Goal: Task Accomplishment & Management: Manage account settings

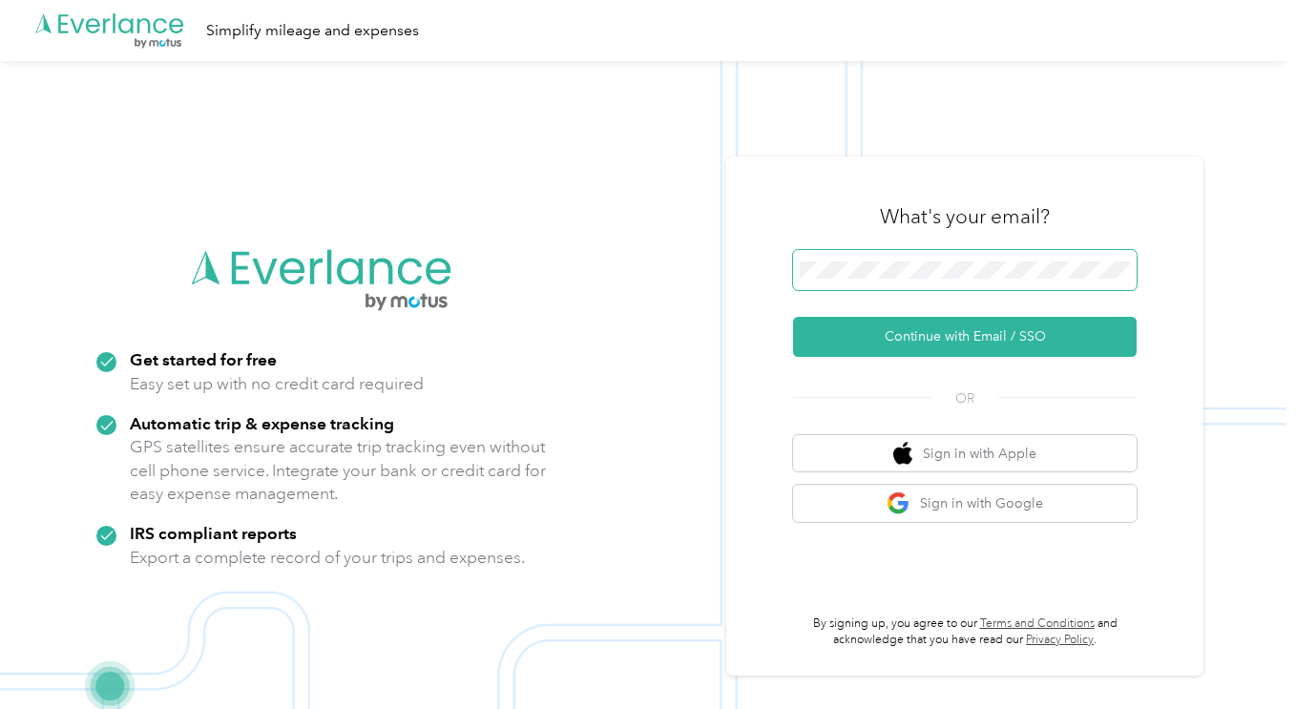
click at [897, 279] on span at bounding box center [965, 270] width 344 height 40
click at [907, 261] on span at bounding box center [965, 270] width 344 height 40
click at [863, 498] on button "Sign in with Google" at bounding box center [965, 503] width 344 height 37
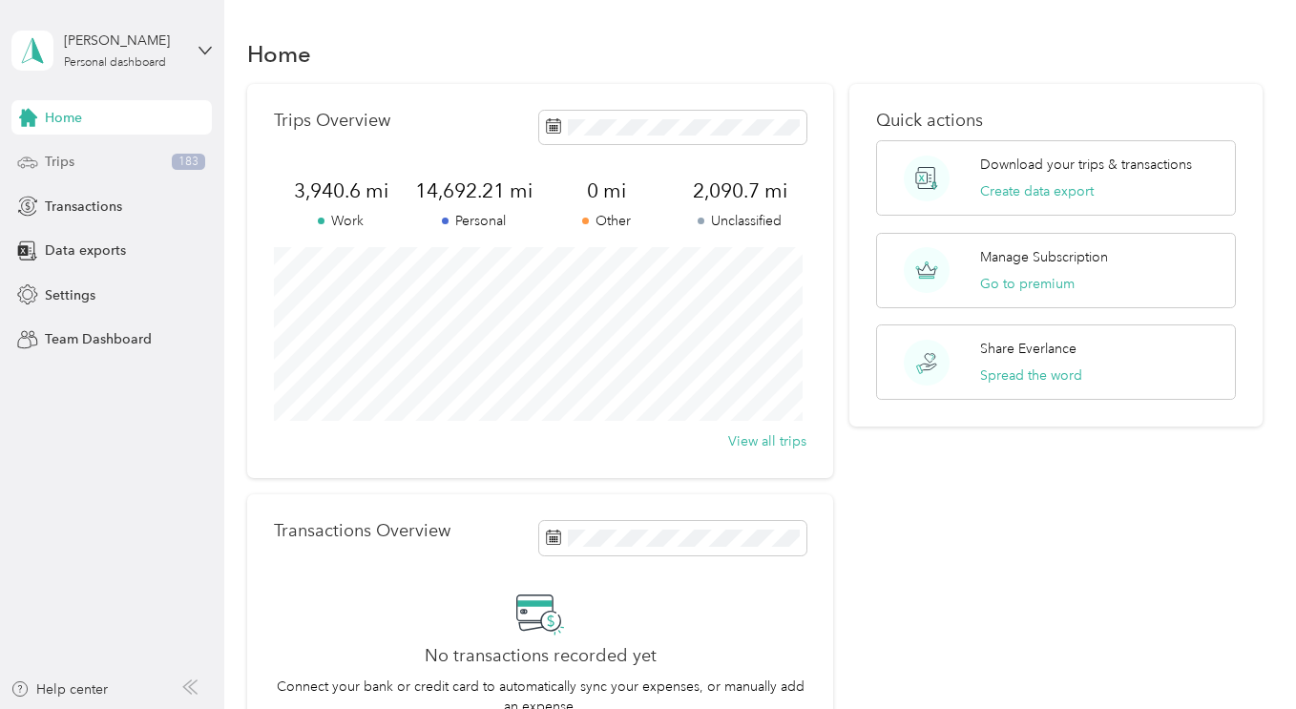
click at [64, 156] on span "Trips" at bounding box center [60, 162] width 30 height 20
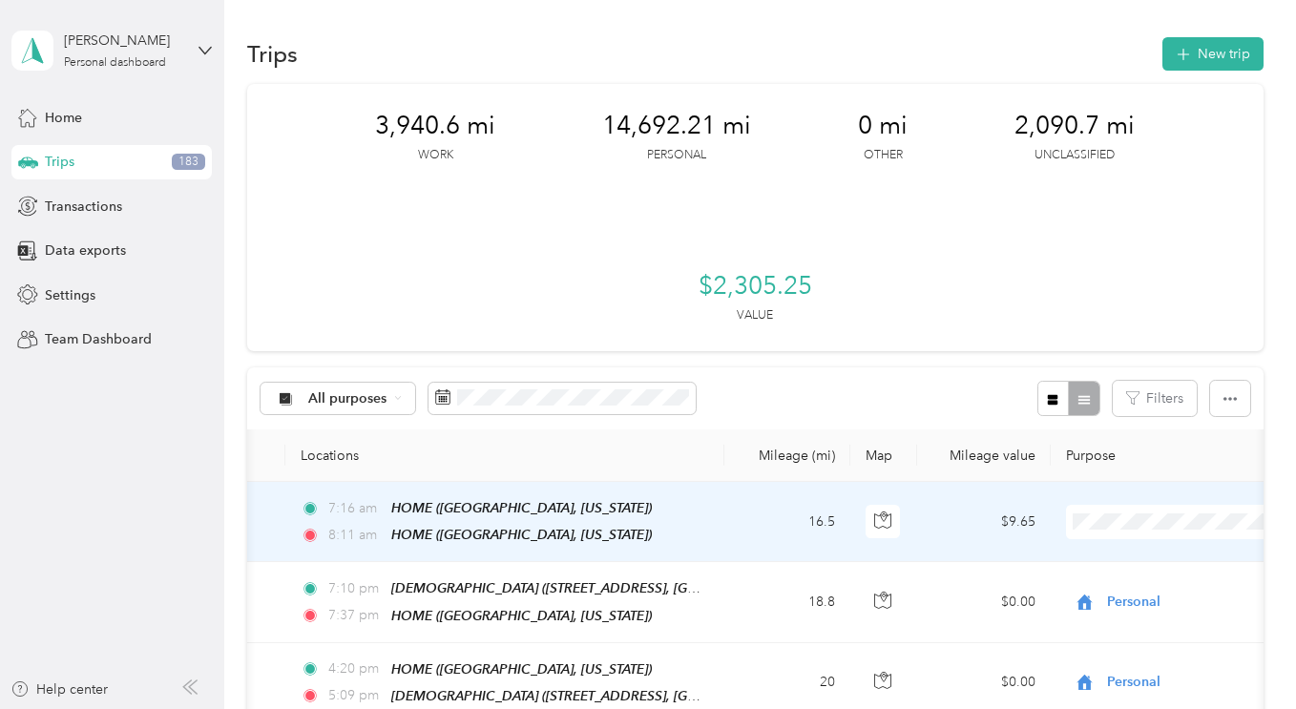
scroll to position [0, 570]
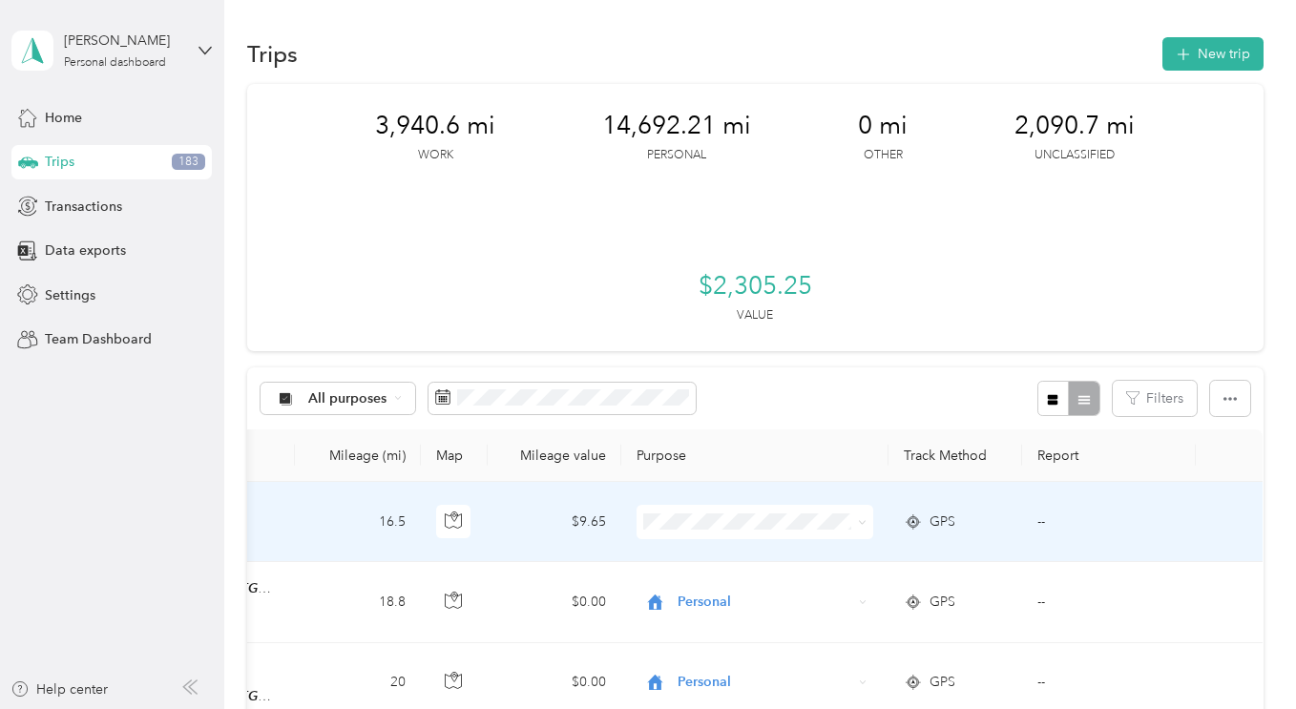
click at [858, 522] on icon at bounding box center [862, 522] width 9 height 9
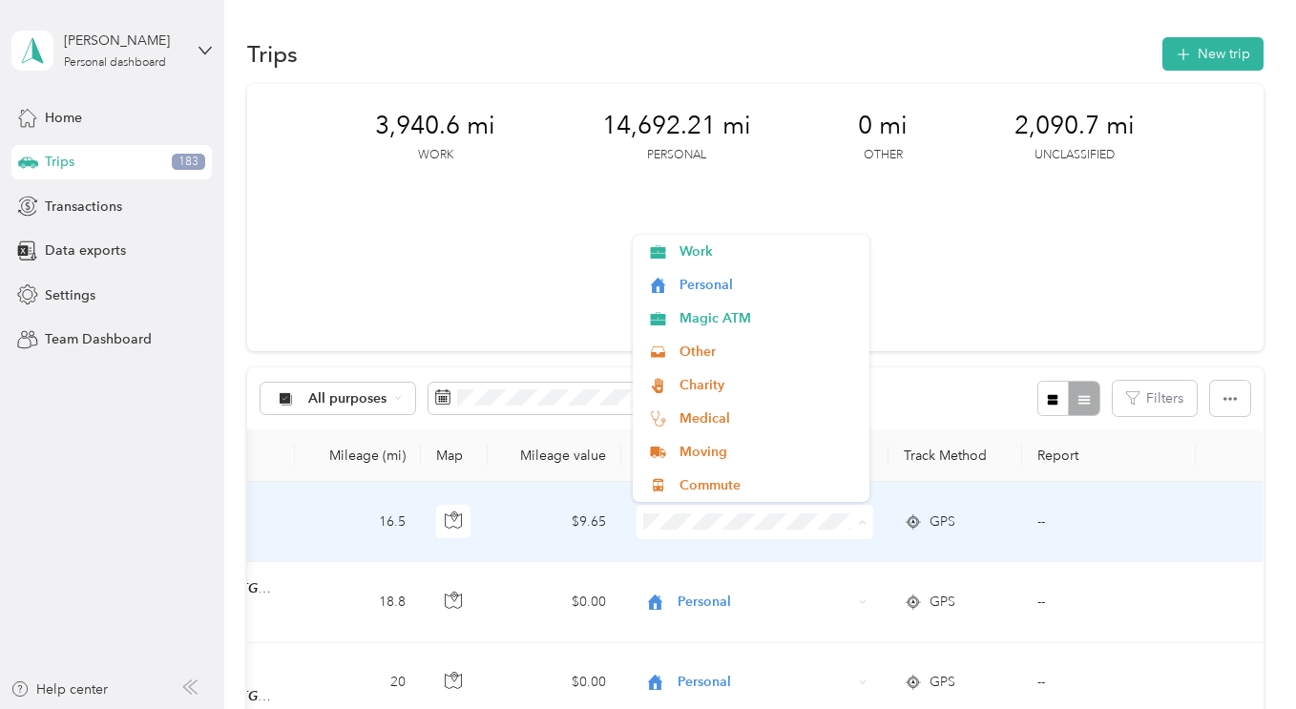
click at [858, 522] on icon at bounding box center [862, 522] width 9 height 9
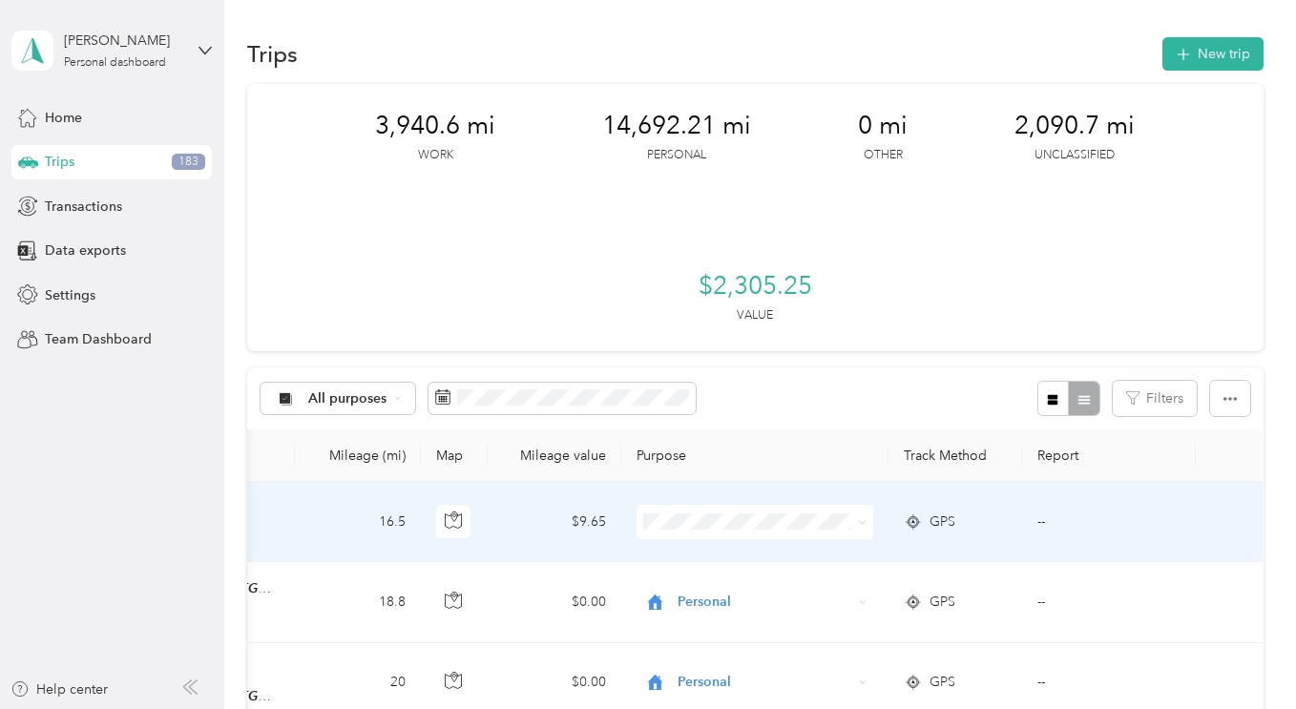
scroll to position [0, 0]
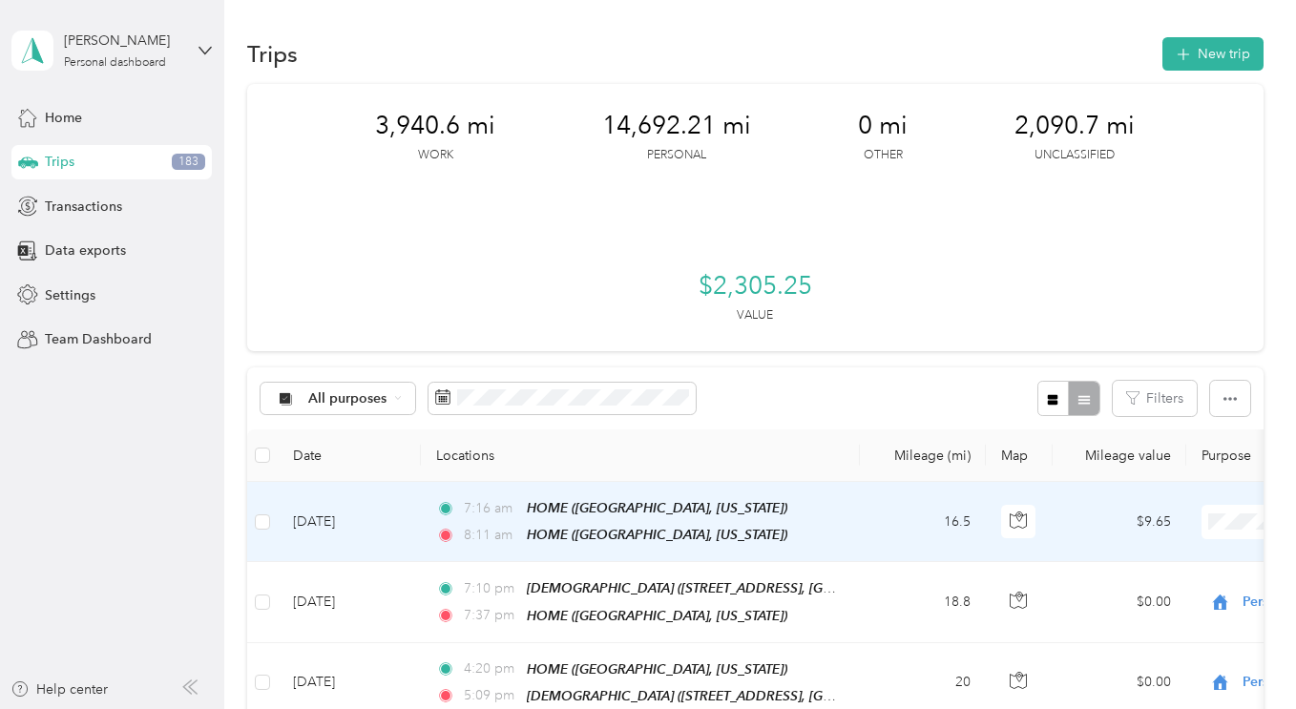
click at [386, 530] on td "[DATE]" at bounding box center [349, 522] width 143 height 80
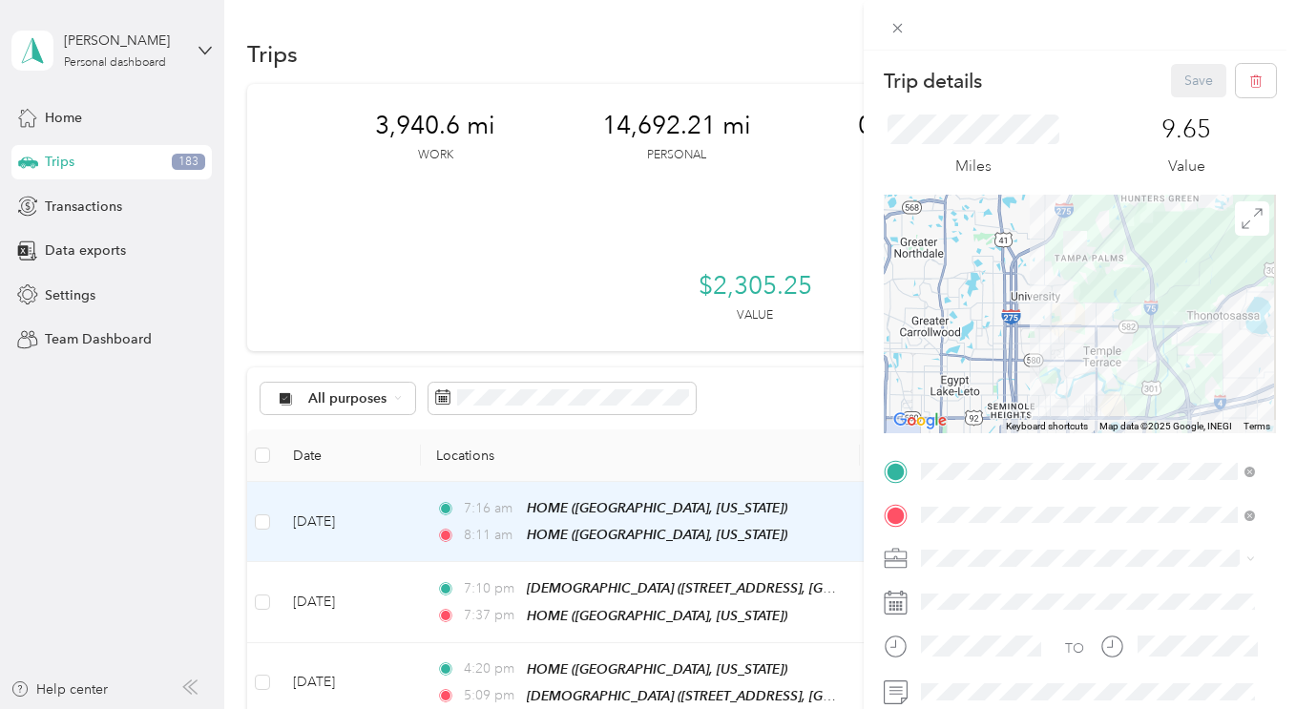
click at [72, 298] on div "Trip details Save This trip cannot be edited because it is either under review,…" at bounding box center [648, 354] width 1296 height 709
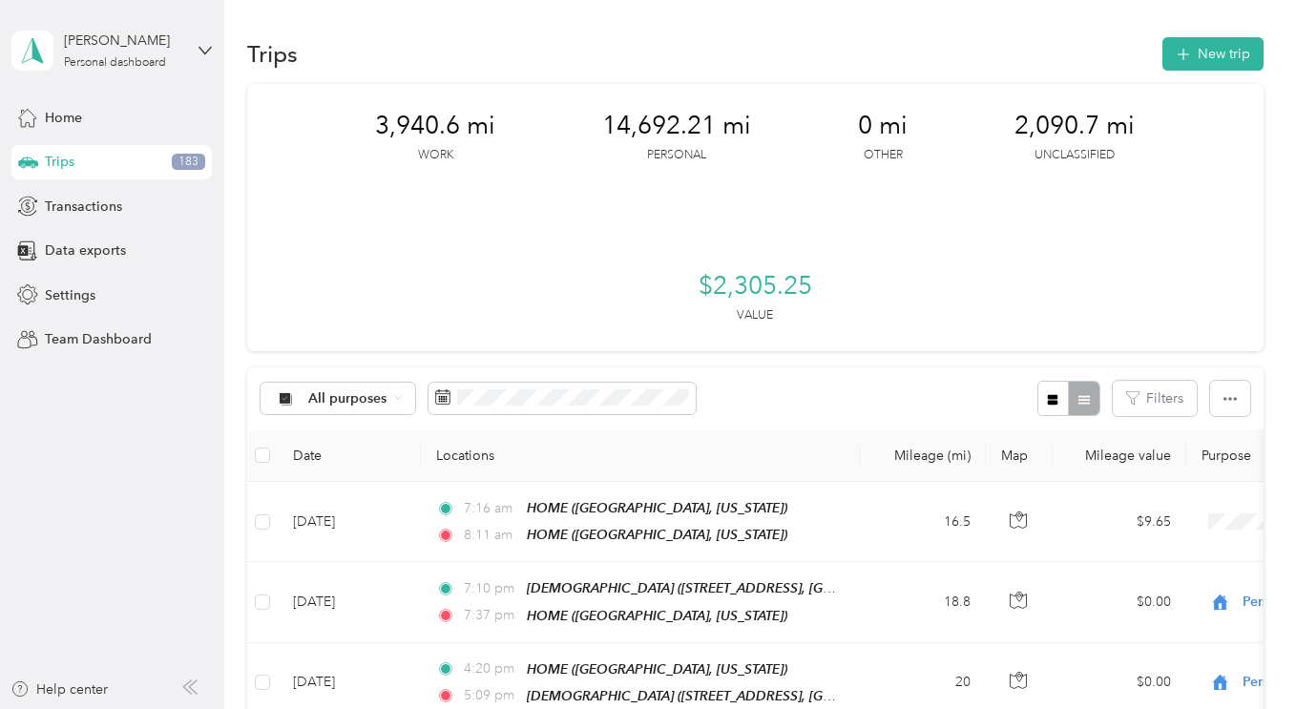
click at [72, 298] on span "Settings" at bounding box center [70, 295] width 51 height 20
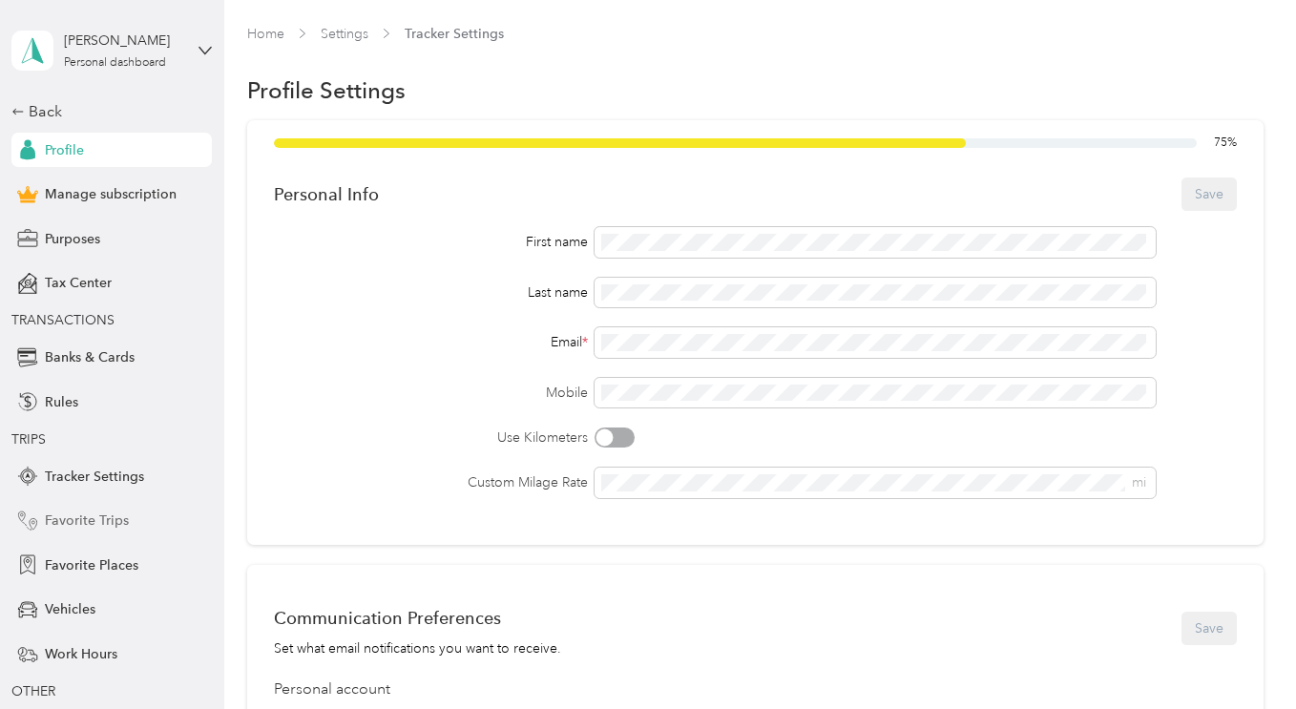
click at [109, 522] on span "Favorite Trips" at bounding box center [87, 521] width 84 height 20
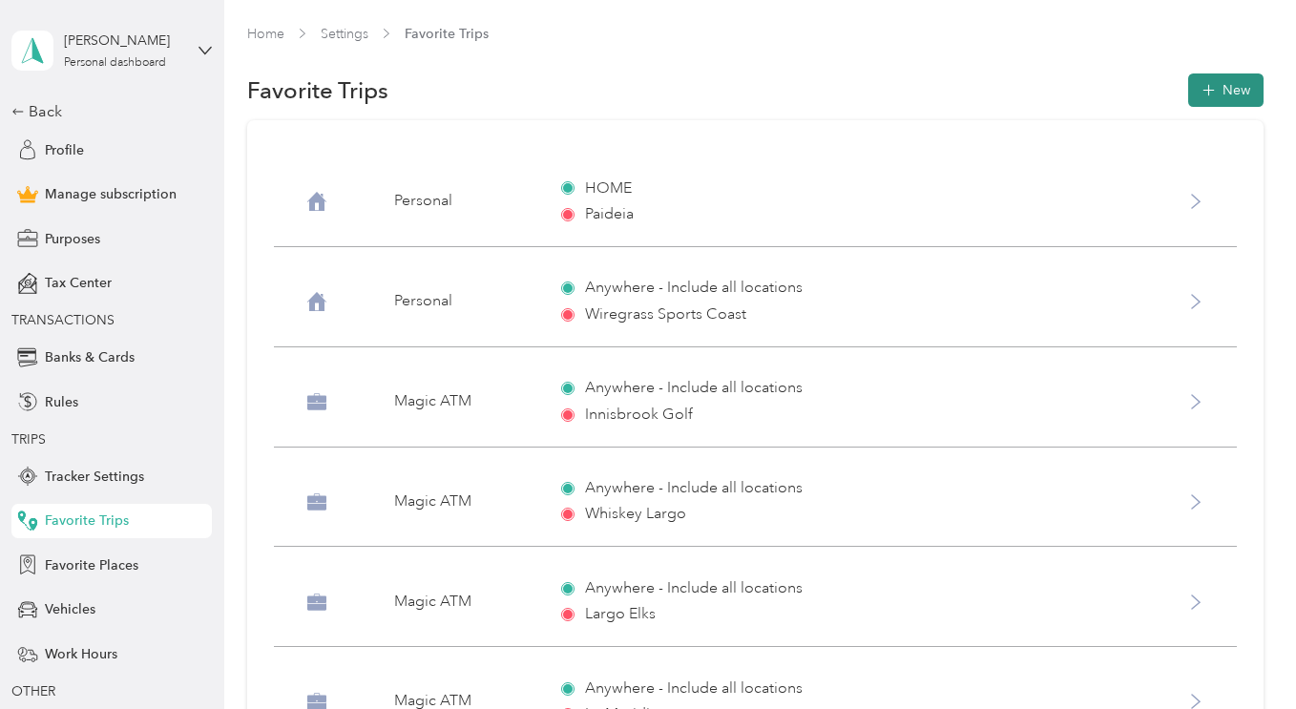
click at [1213, 97] on button "New" at bounding box center [1225, 89] width 75 height 33
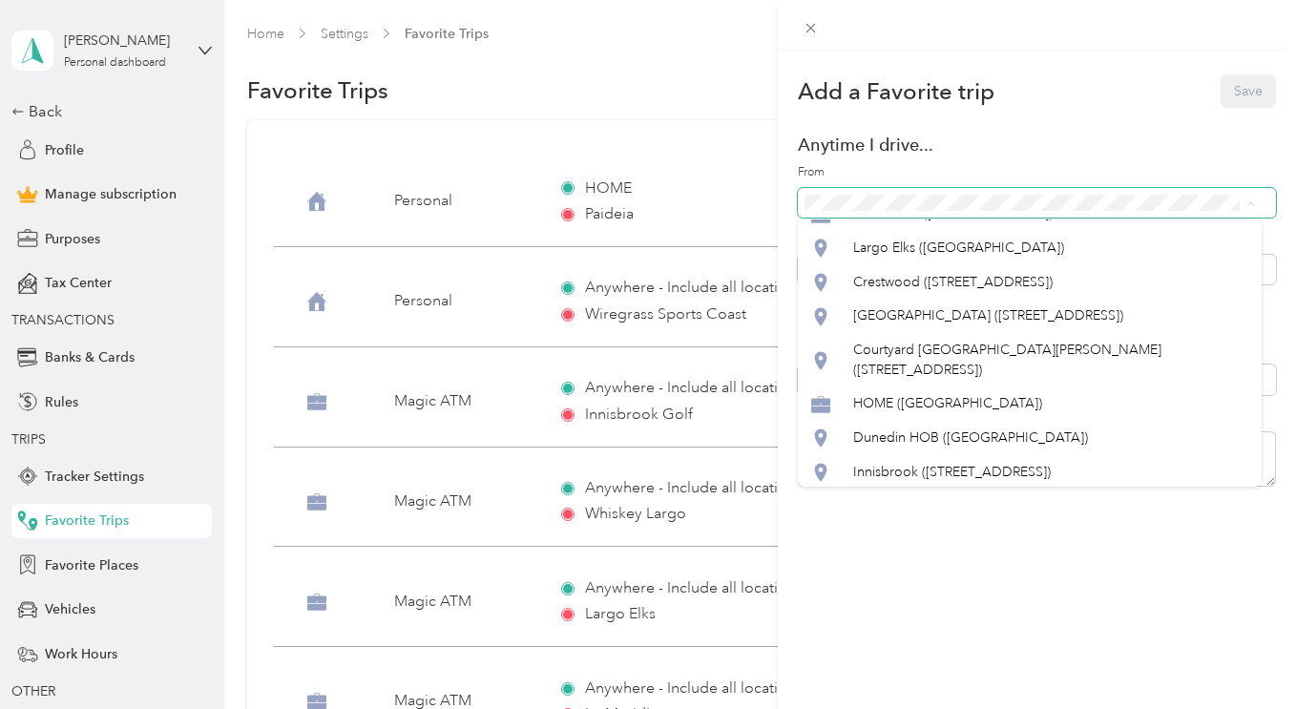
scroll to position [1763, 0]
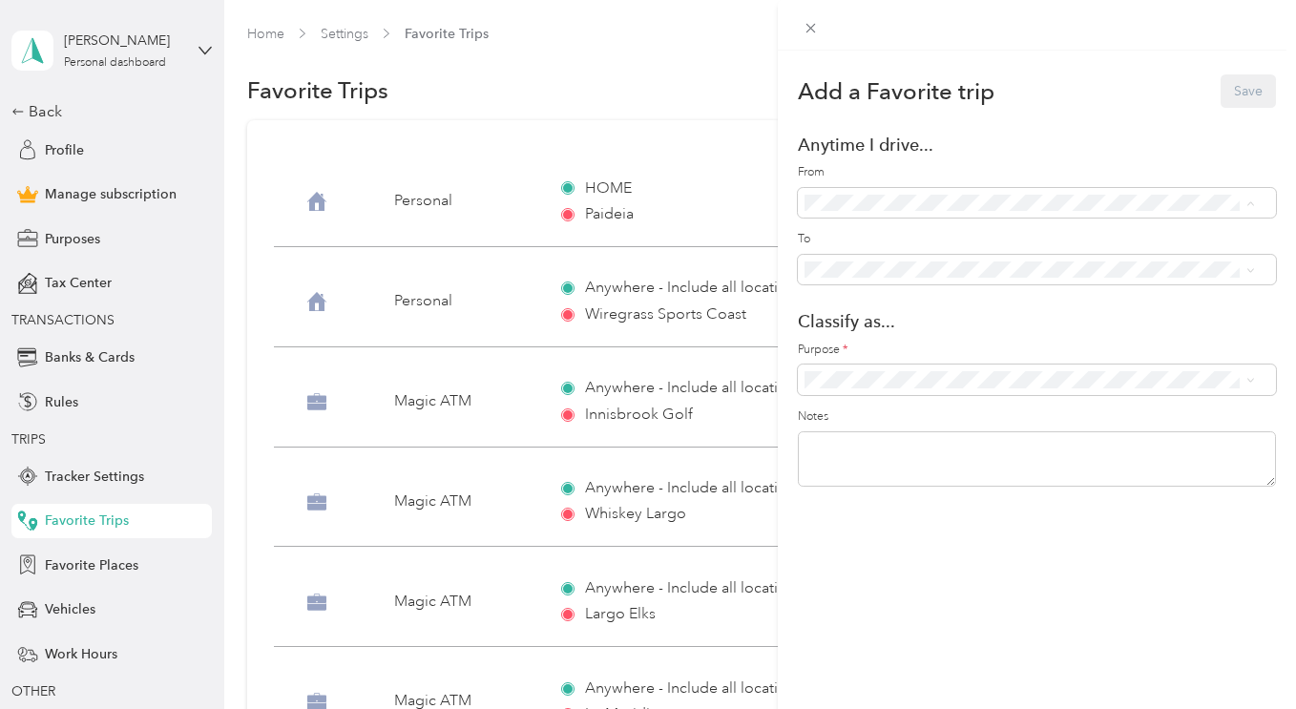
click at [960, 234] on span "HOME ([GEOGRAPHIC_DATA])" at bounding box center [947, 226] width 189 height 16
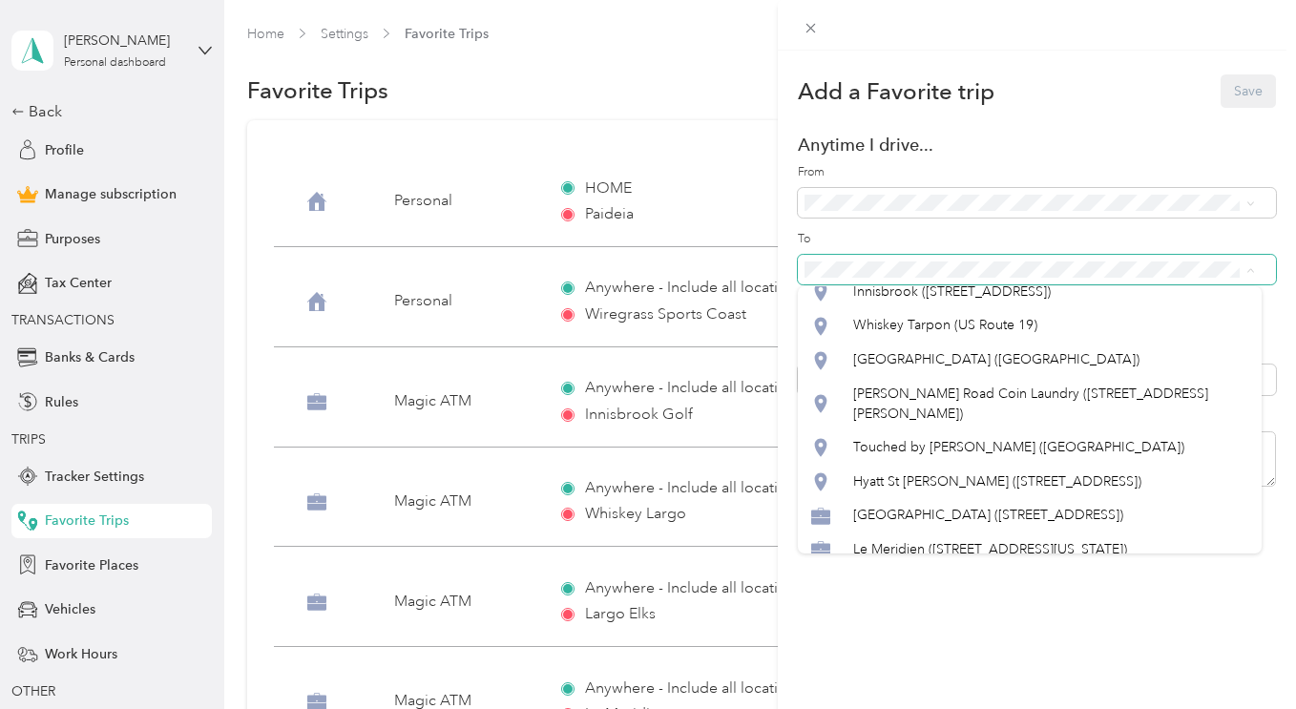
scroll to position [1835, 0]
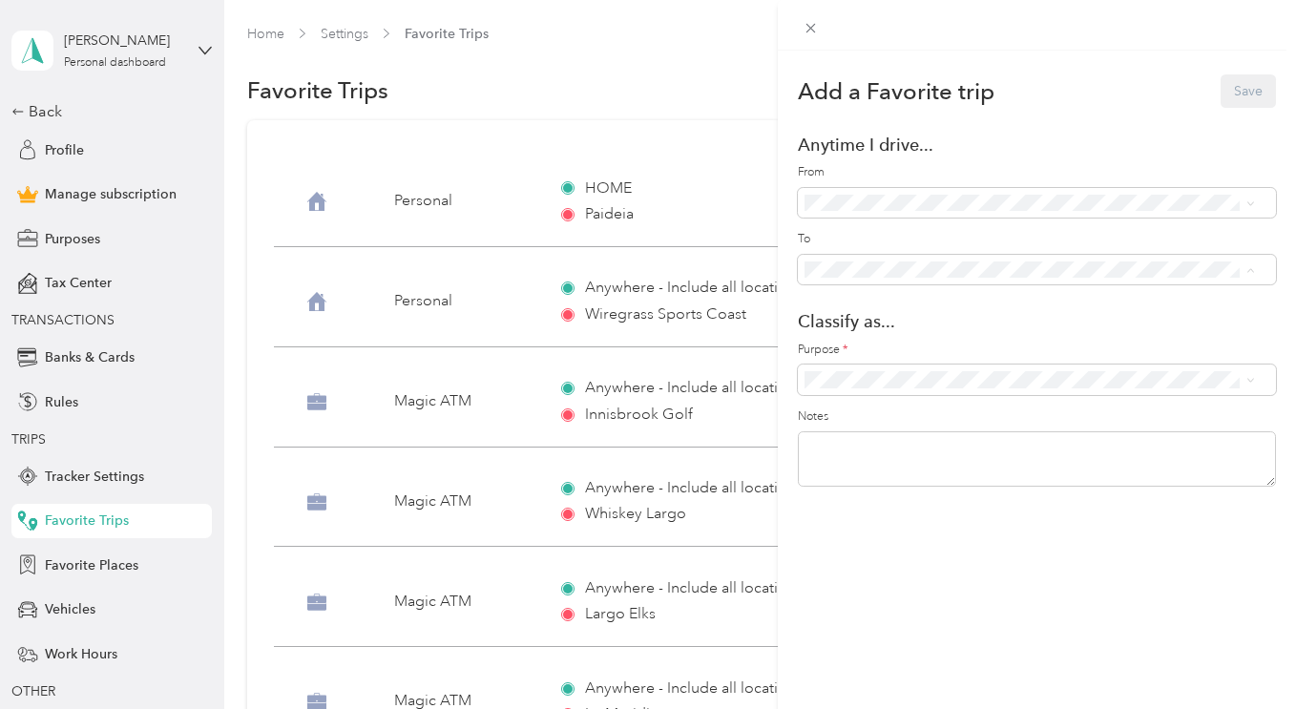
click at [948, 229] on span "HOME ([GEOGRAPHIC_DATA])" at bounding box center [947, 221] width 189 height 16
click at [880, 450] on li "Personal" at bounding box center [1030, 446] width 464 height 33
click at [1224, 89] on button "Save" at bounding box center [1247, 90] width 55 height 33
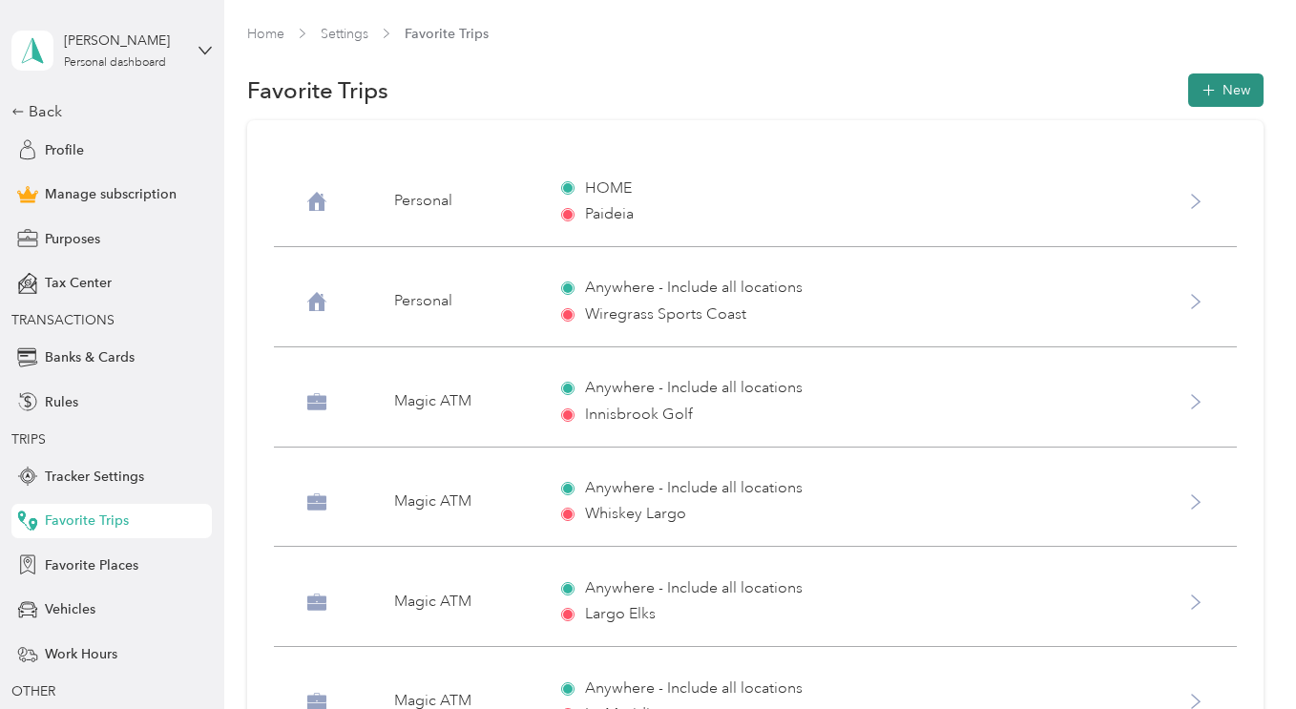
click at [1235, 96] on button "New" at bounding box center [1225, 89] width 75 height 33
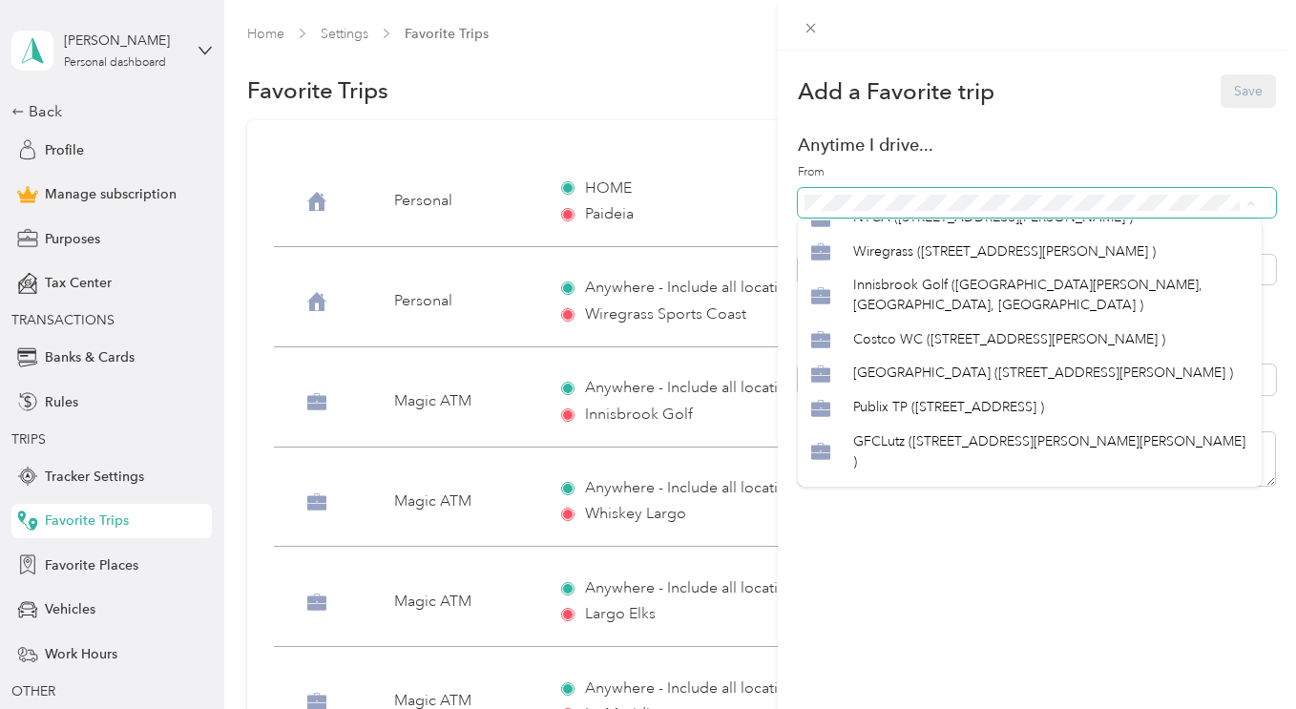
scroll to position [1052, 0]
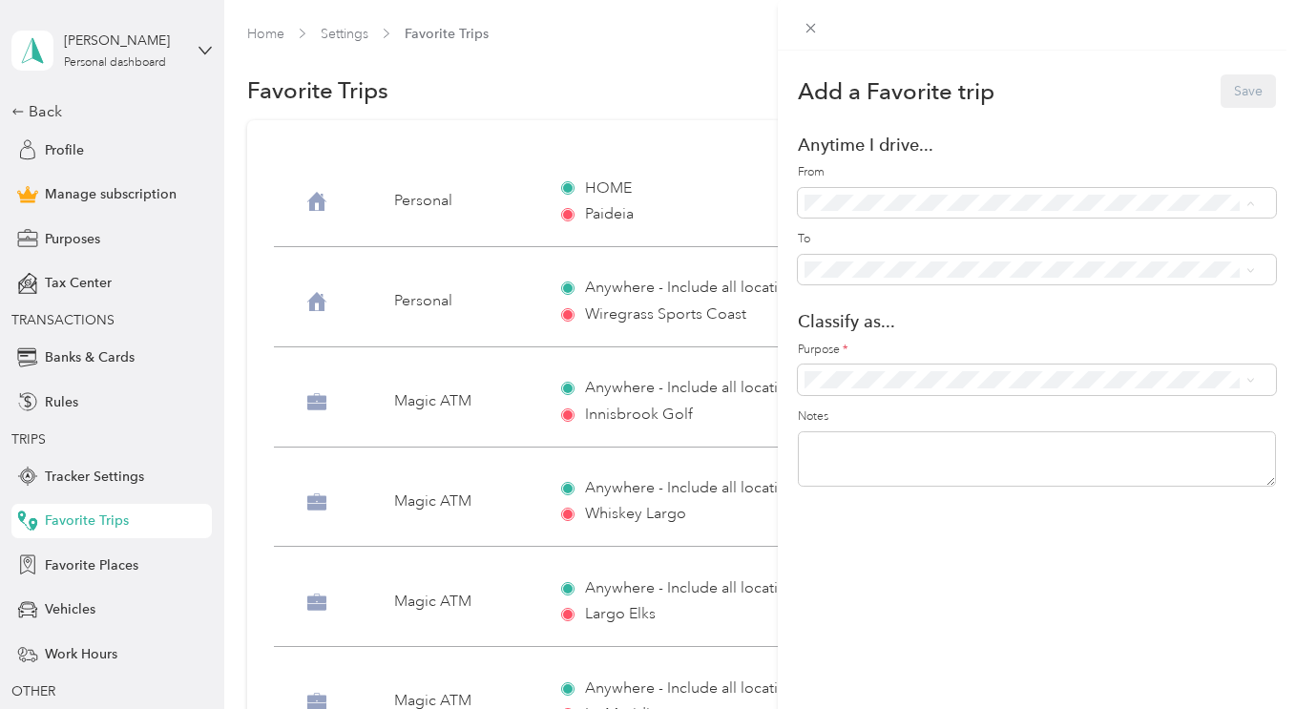
click at [977, 120] on div "Paideia ([STREET_ADDRESS] )" at bounding box center [1050, 110] width 395 height 20
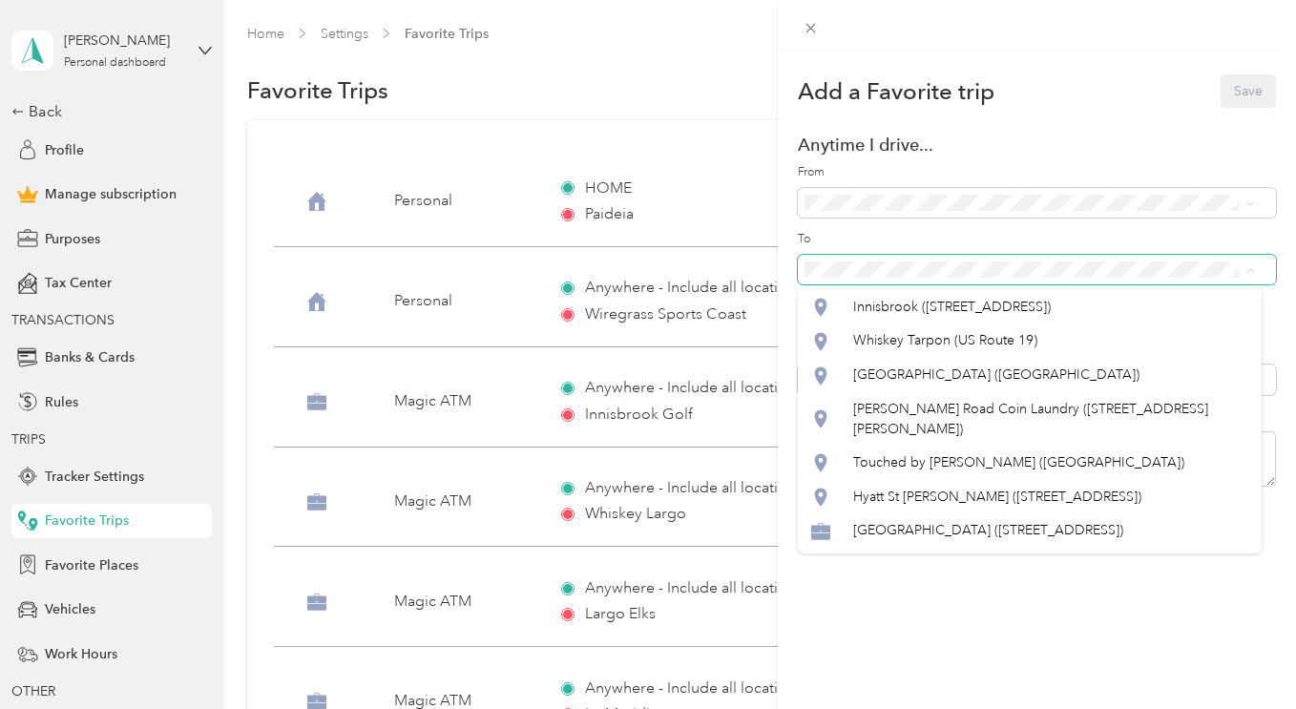
scroll to position [1829, 0]
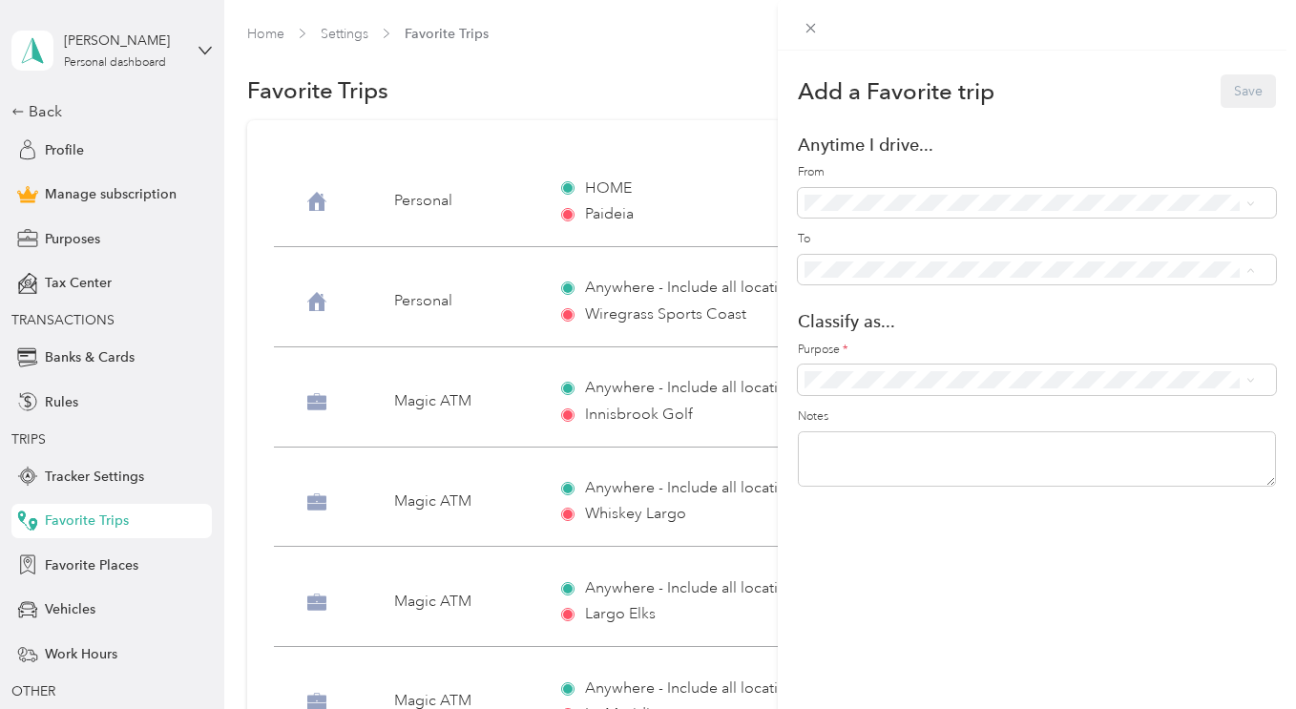
click at [955, 244] on li "HOME ([GEOGRAPHIC_DATA])" at bounding box center [1030, 227] width 464 height 34
click at [890, 447] on span "Personal" at bounding box center [1046, 447] width 404 height 20
click at [1222, 91] on button "Save" at bounding box center [1247, 90] width 55 height 33
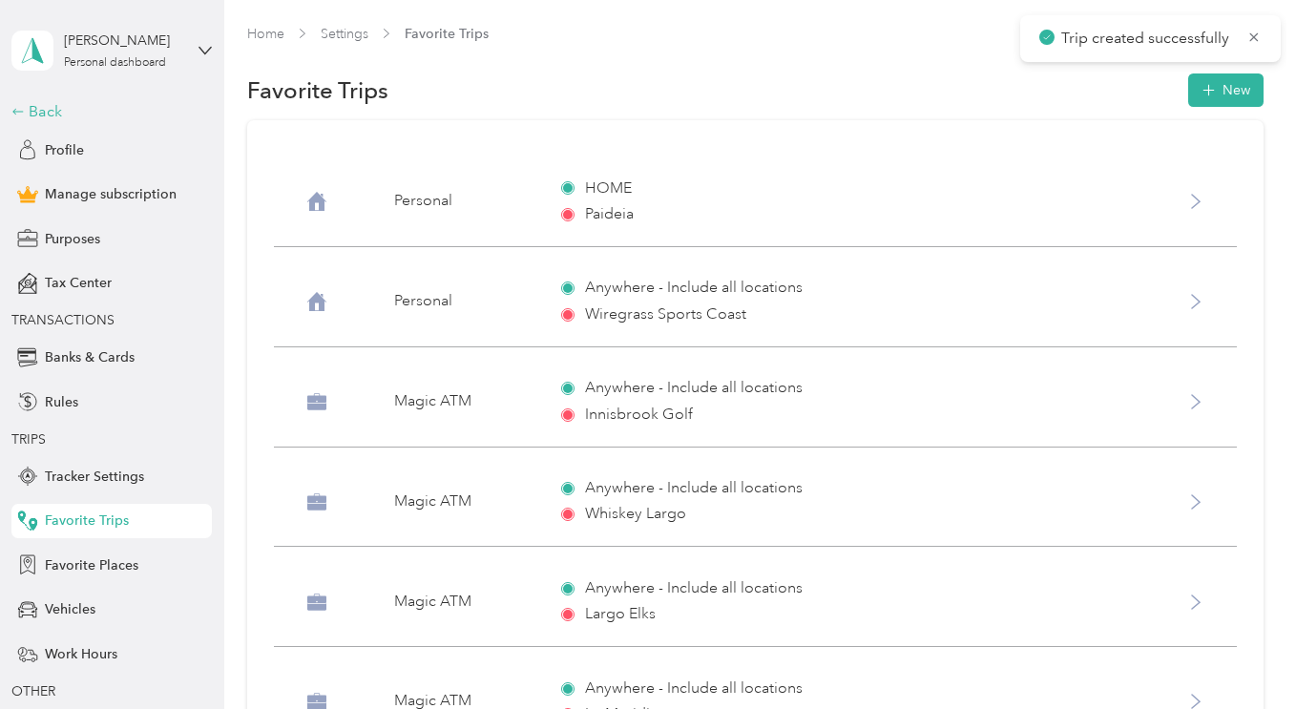
click at [29, 109] on div "Back" at bounding box center [106, 111] width 191 height 23
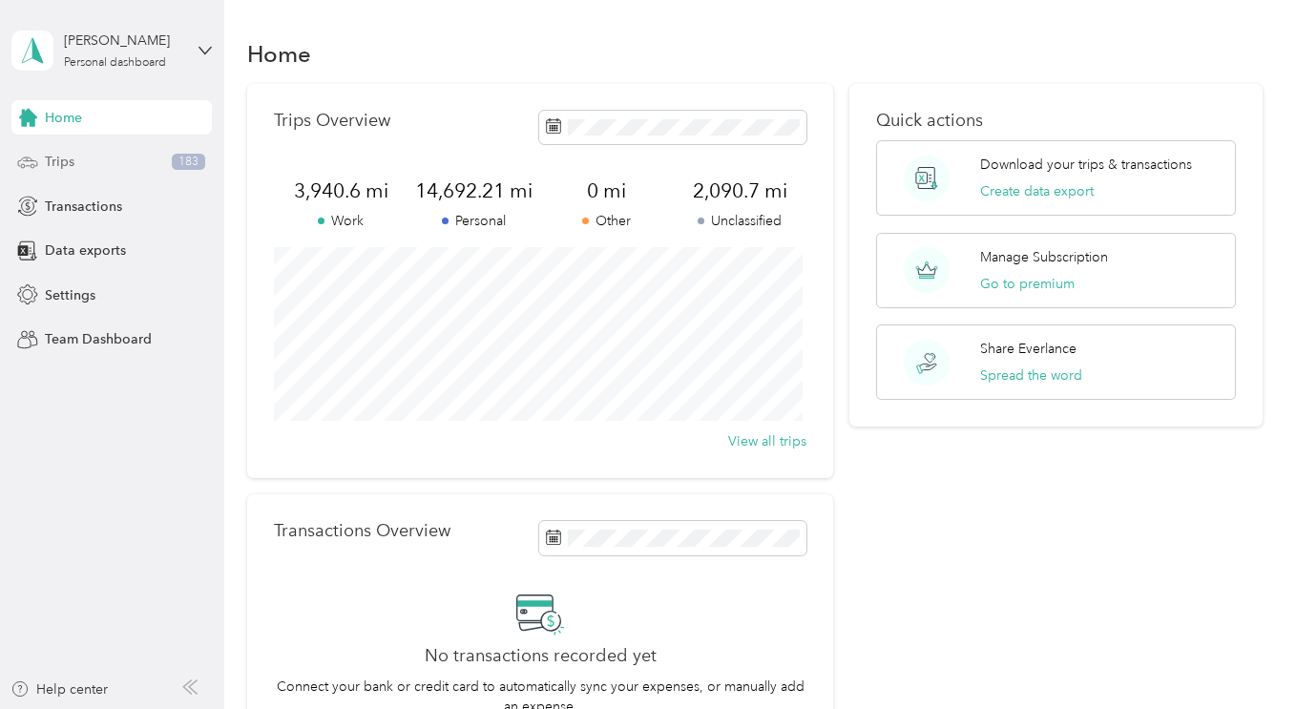
click at [73, 164] on span "Trips" at bounding box center [60, 162] width 30 height 20
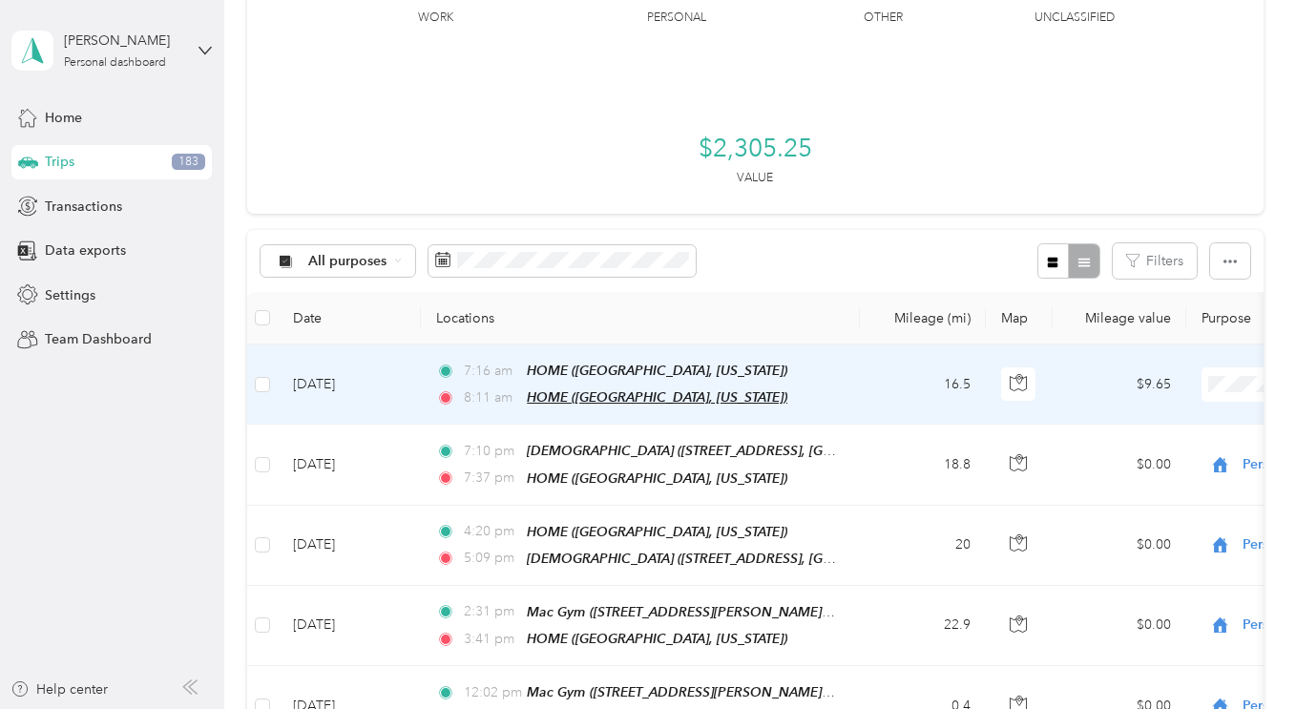
scroll to position [138, 0]
click at [1160, 448] on span "Personal" at bounding box center [1195, 449] width 177 height 20
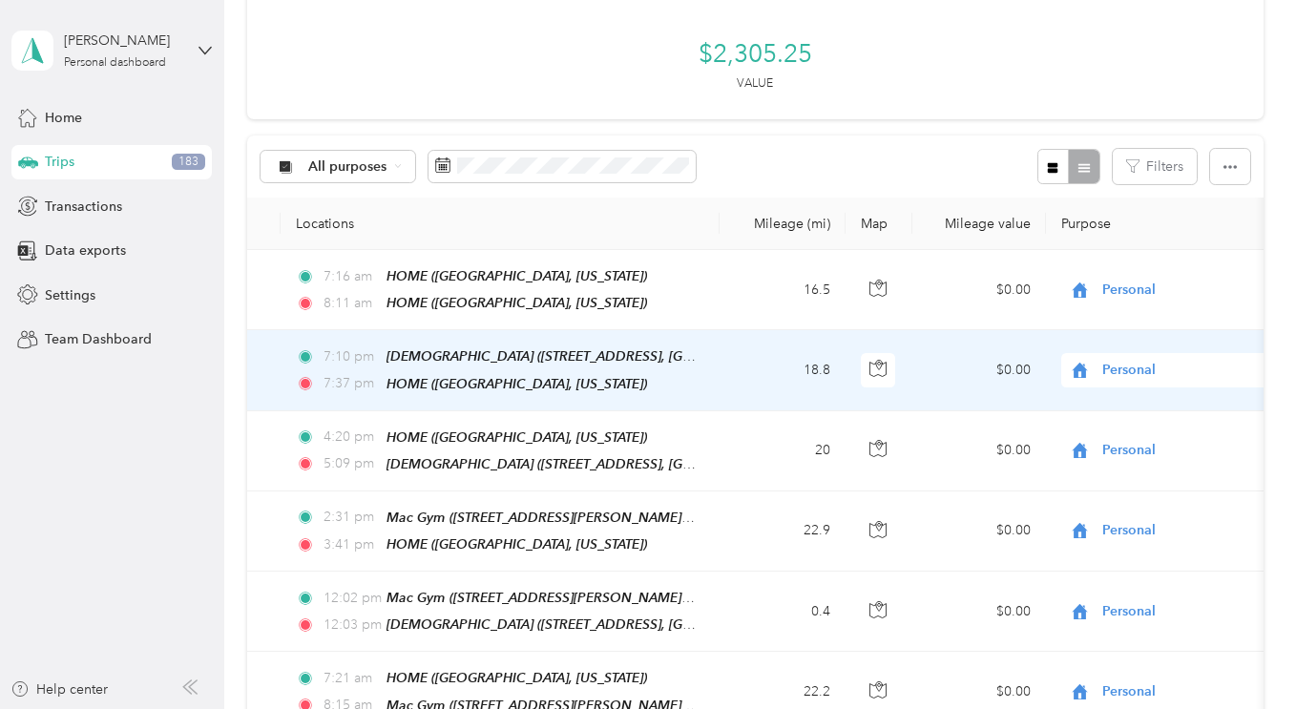
scroll to position [0, 0]
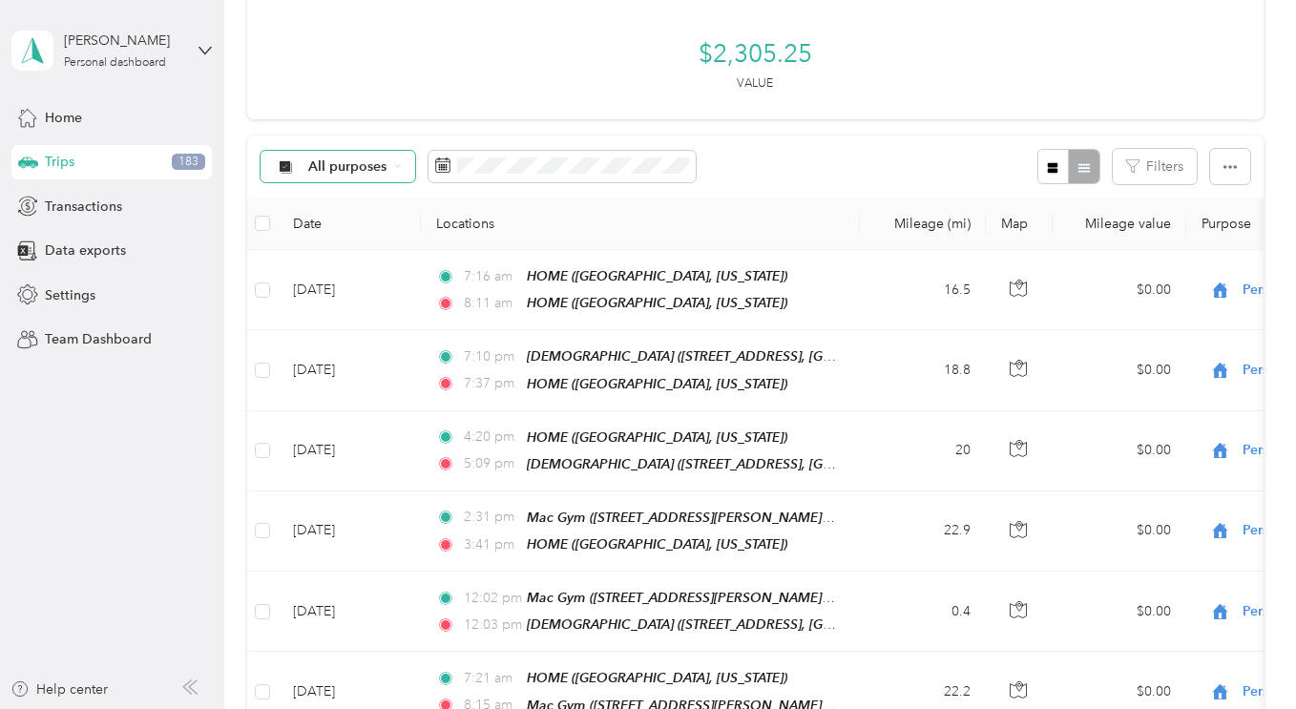
click at [317, 163] on span "All purposes" at bounding box center [347, 166] width 79 height 13
click at [333, 235] on span "Unclassified" at bounding box center [354, 234] width 93 height 20
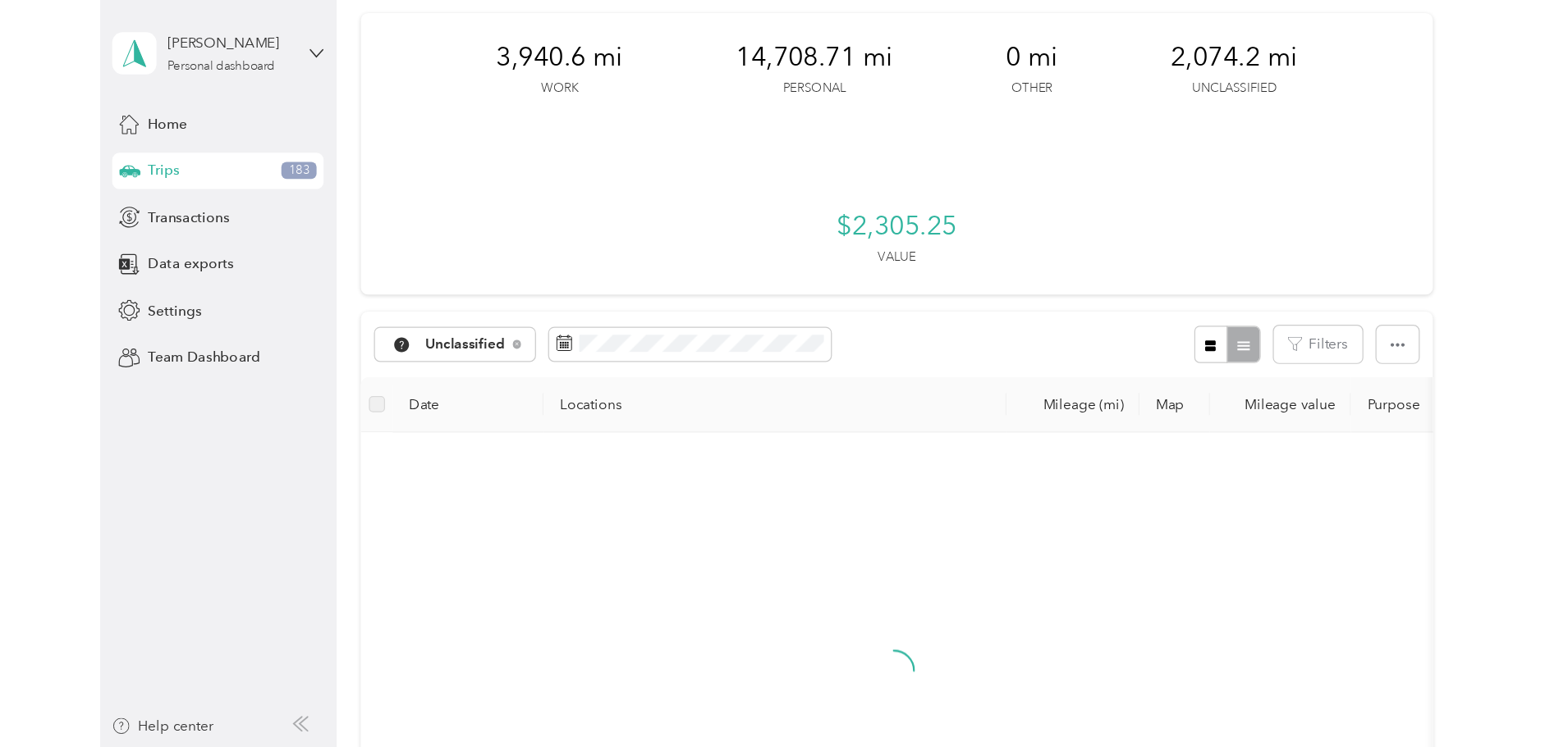
scroll to position [199, 0]
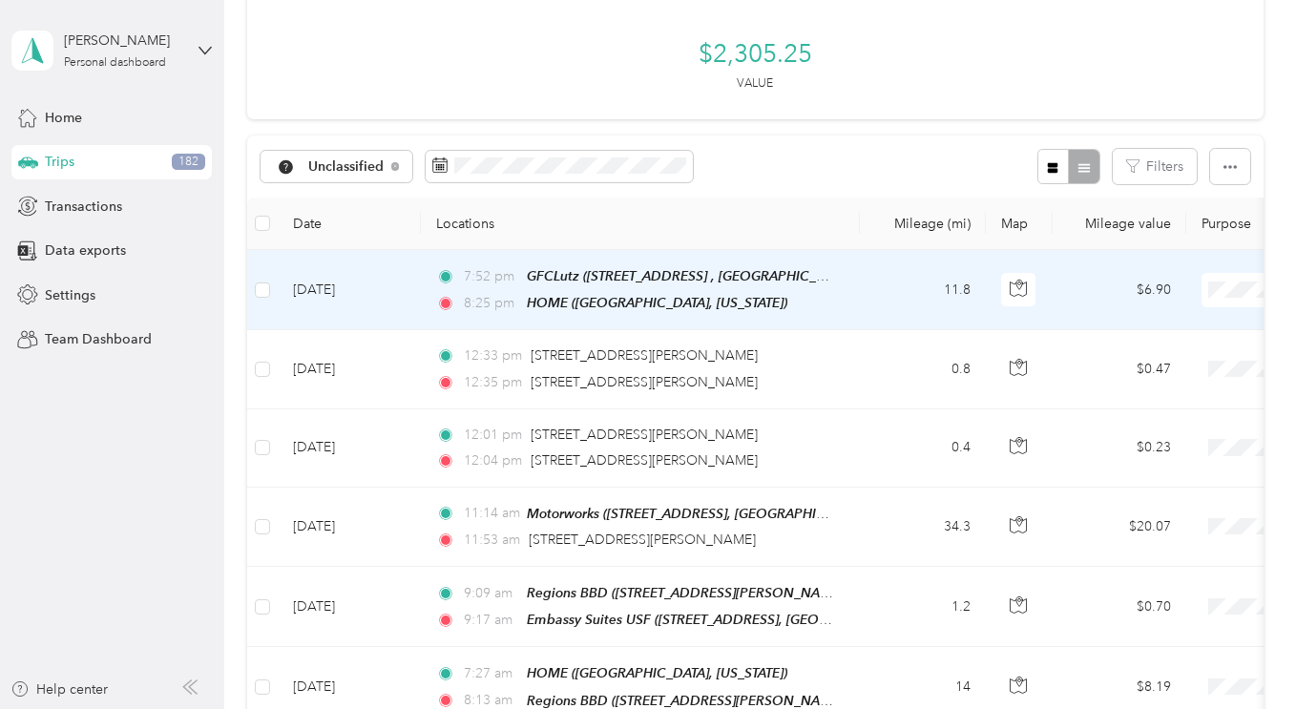
click at [1127, 363] on li "Personal" at bounding box center [1177, 358] width 237 height 33
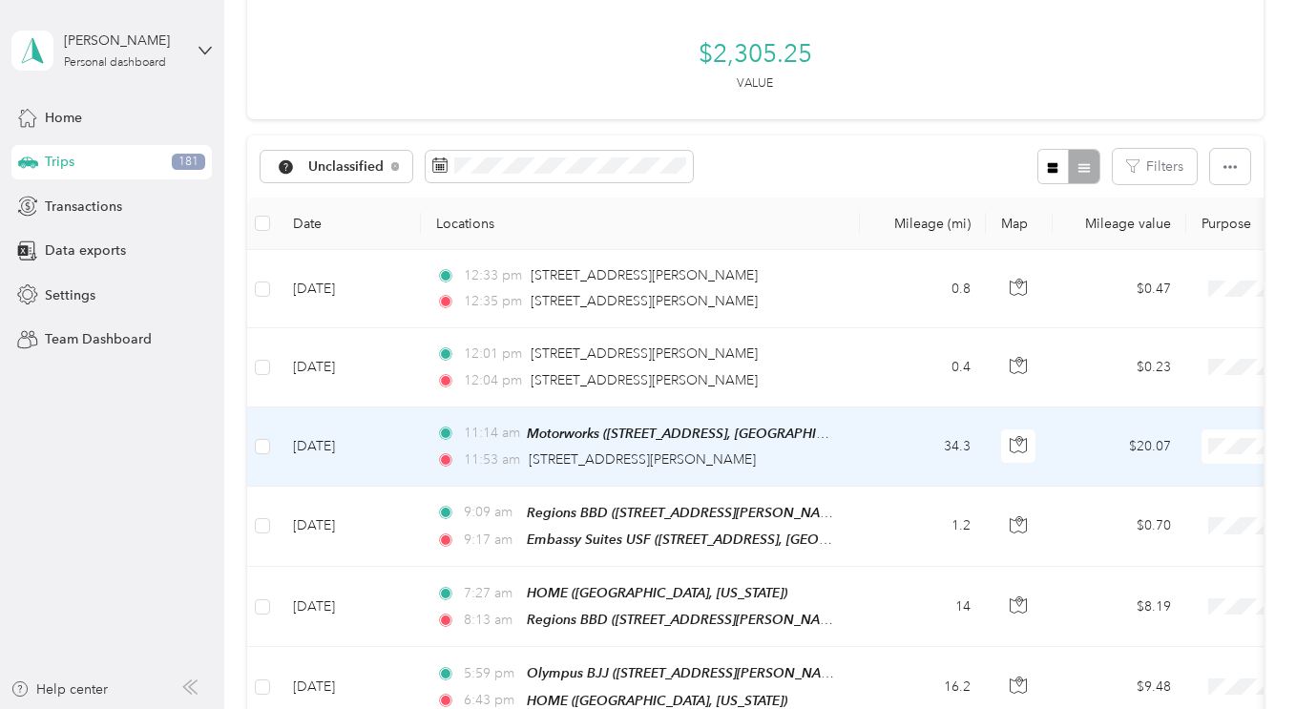
click at [1245, 455] on span at bounding box center [1319, 446] width 237 height 34
click at [1162, 251] on li "Magic ATM" at bounding box center [1177, 237] width 237 height 33
click at [1123, 252] on li "Magic ATM" at bounding box center [1177, 243] width 237 height 33
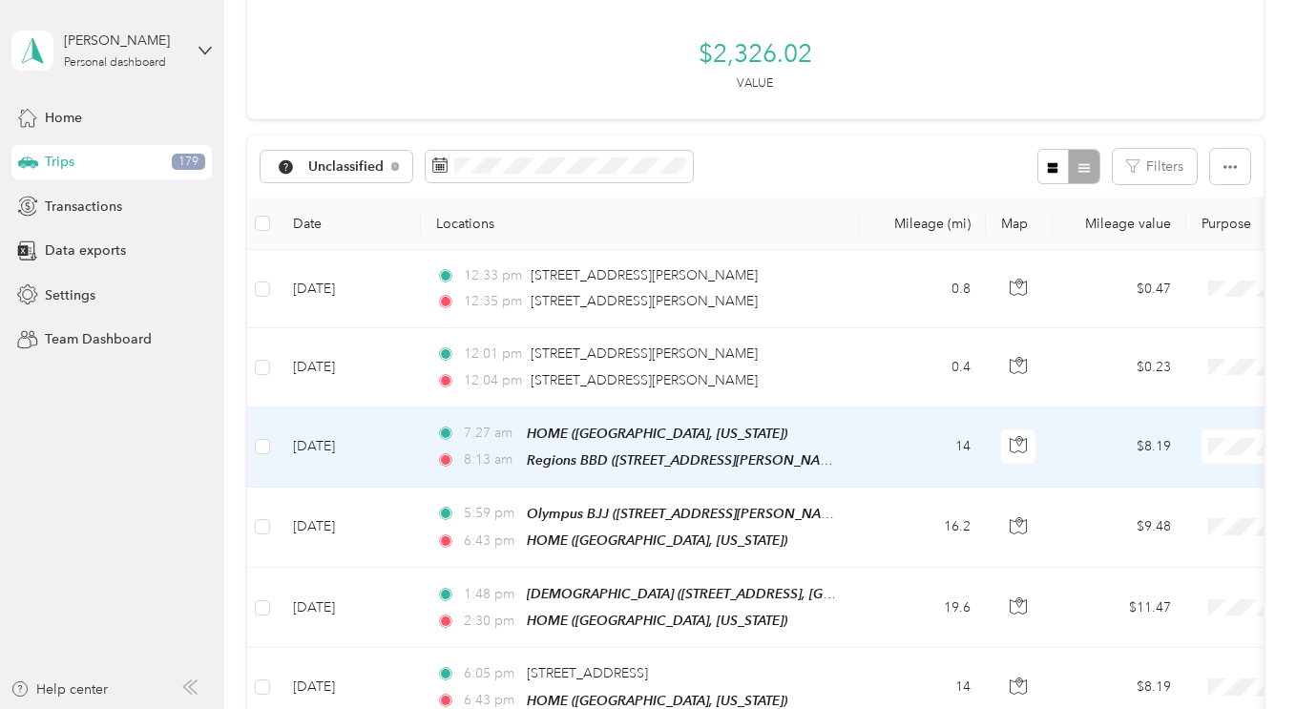
click at [1135, 247] on span "Magic ATM" at bounding box center [1195, 243] width 177 height 20
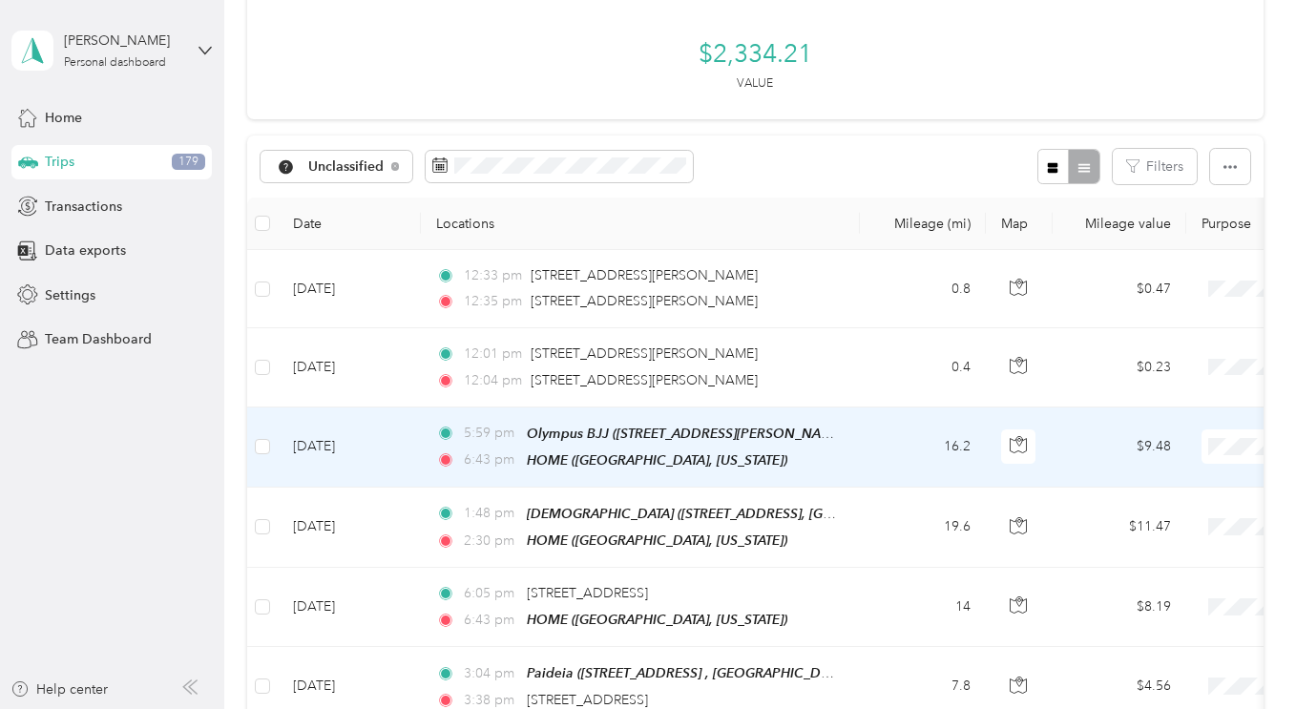
click at [1131, 206] on span "Personal" at bounding box center [1195, 210] width 177 height 20
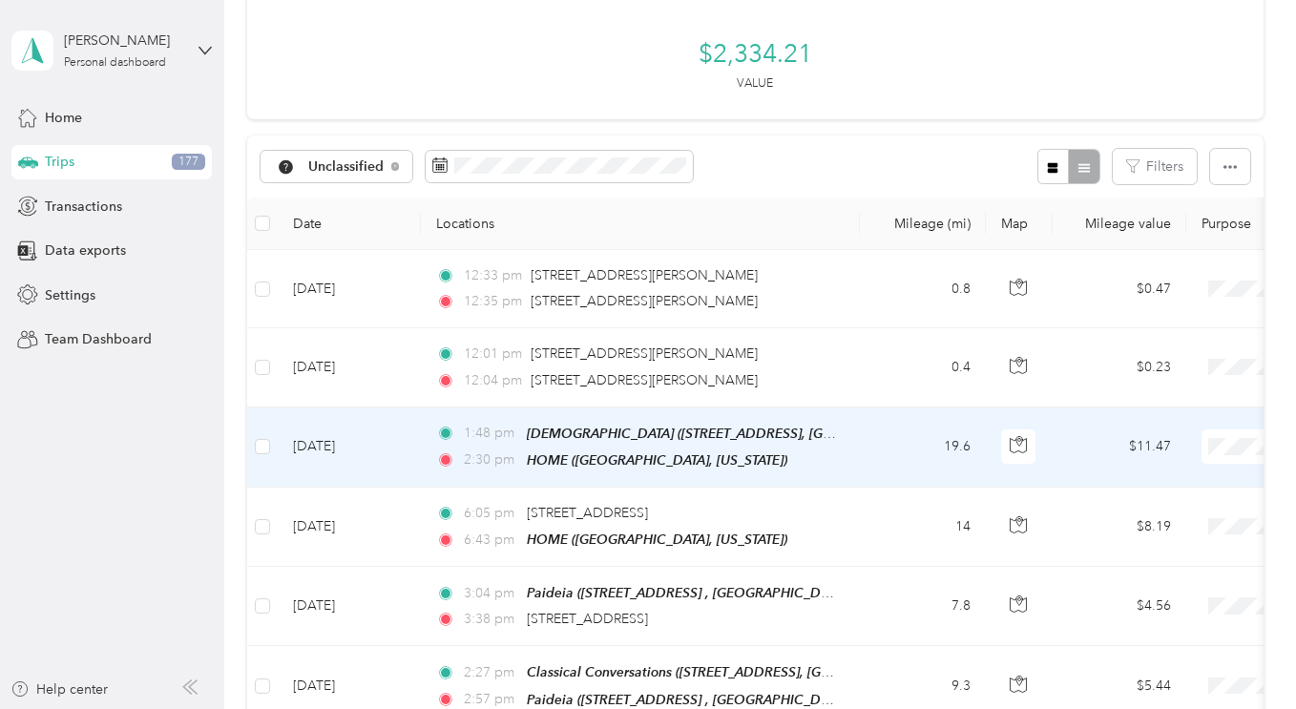
click at [1129, 209] on span "Personal" at bounding box center [1195, 210] width 177 height 20
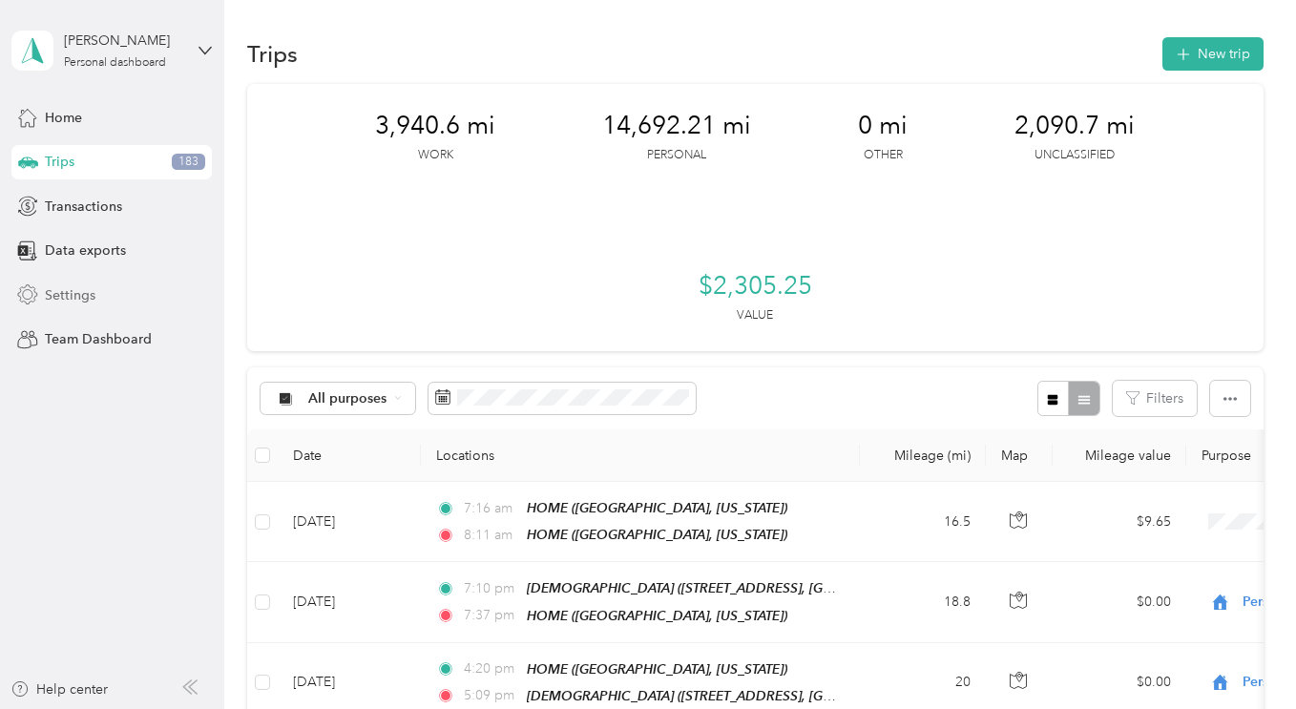
click at [72, 294] on span "Settings" at bounding box center [70, 295] width 51 height 20
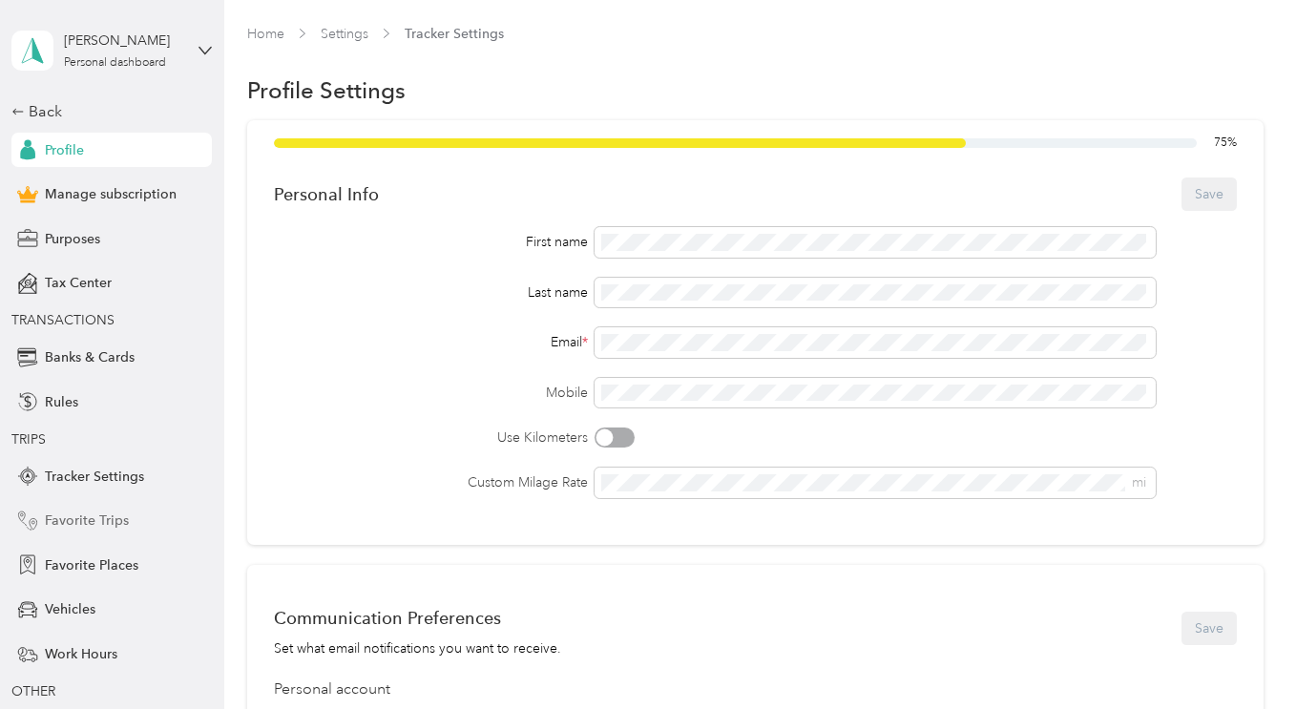
click at [88, 520] on span "Favorite Trips" at bounding box center [87, 521] width 84 height 20
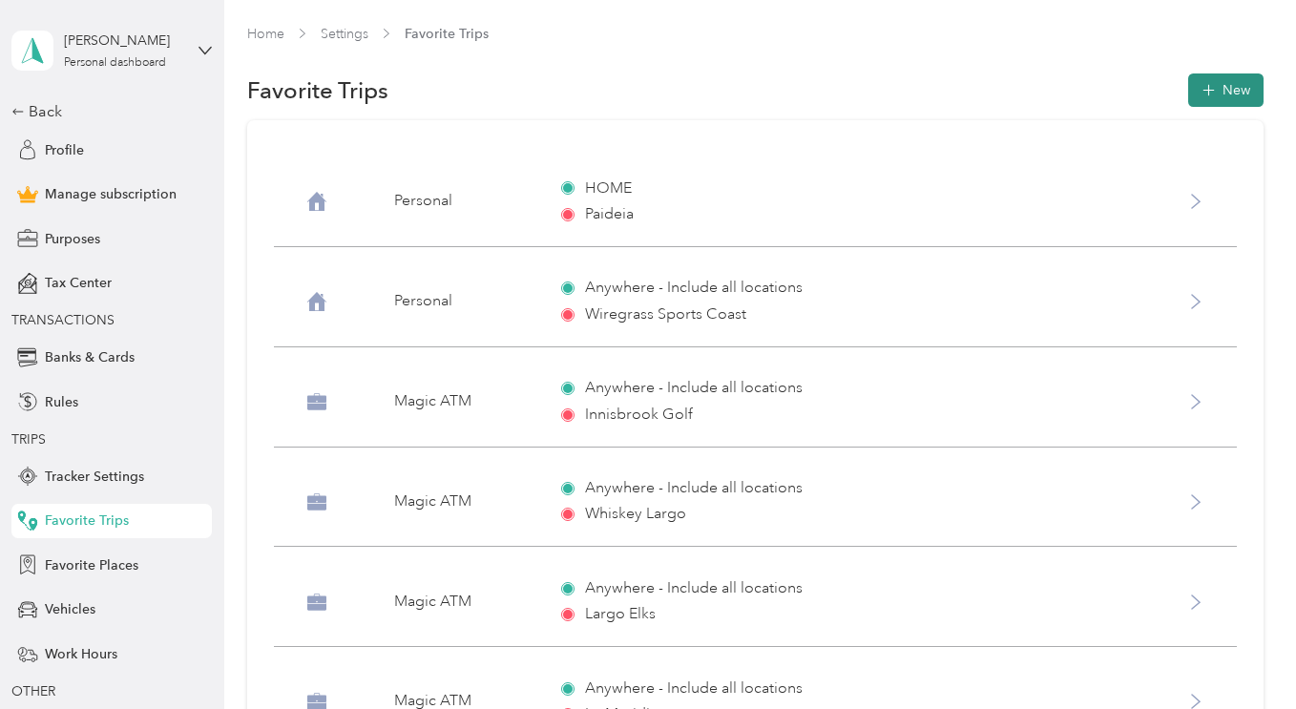
click at [1222, 97] on button "New" at bounding box center [1225, 89] width 75 height 33
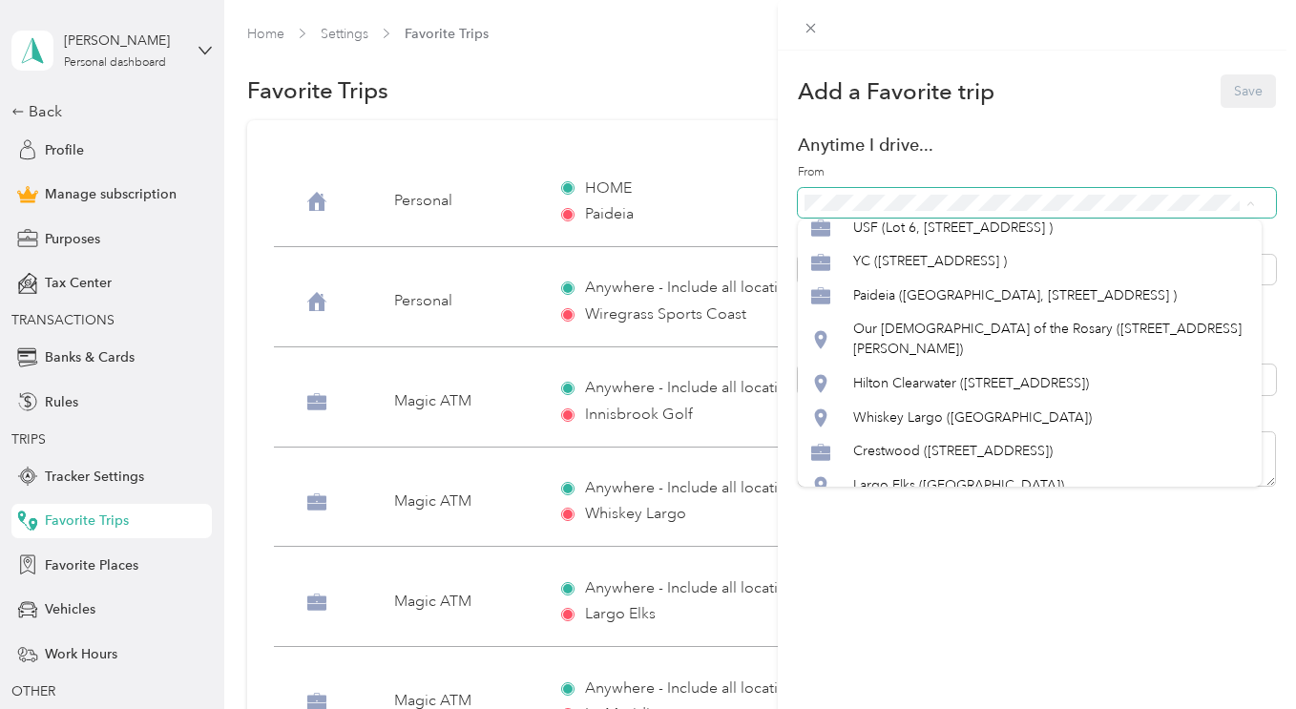
scroll to position [1358, 0]
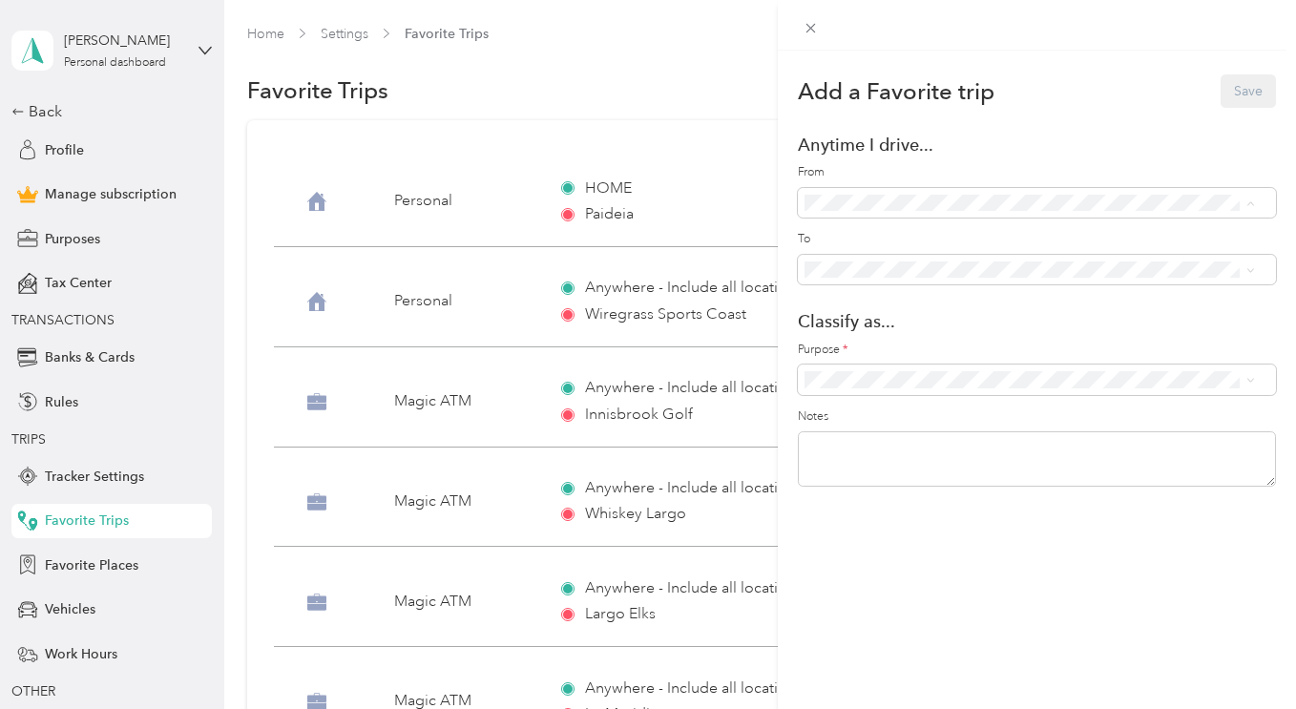
click at [1040, 158] on span "GFCLutz ([STREET_ADDRESS][PERSON_NAME][PERSON_NAME] )" at bounding box center [1049, 140] width 392 height 36
click at [1003, 259] on span at bounding box center [1037, 270] width 478 height 31
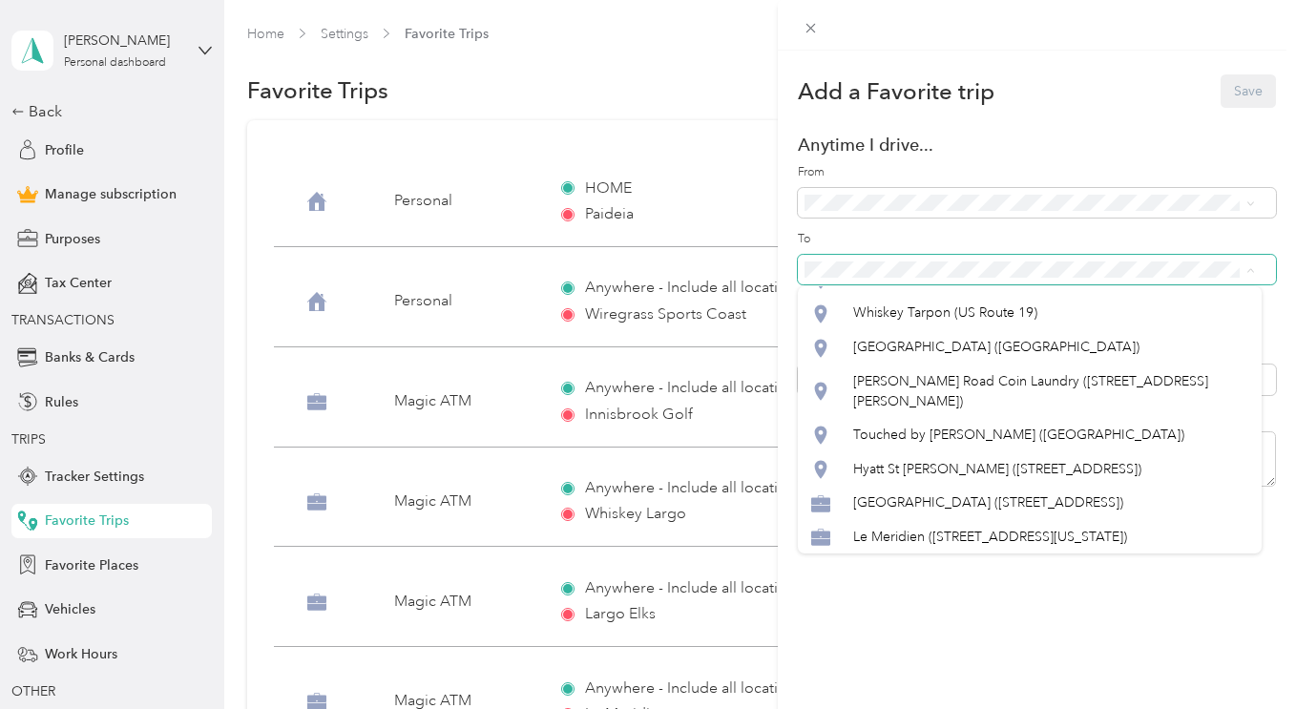
scroll to position [1866, 0]
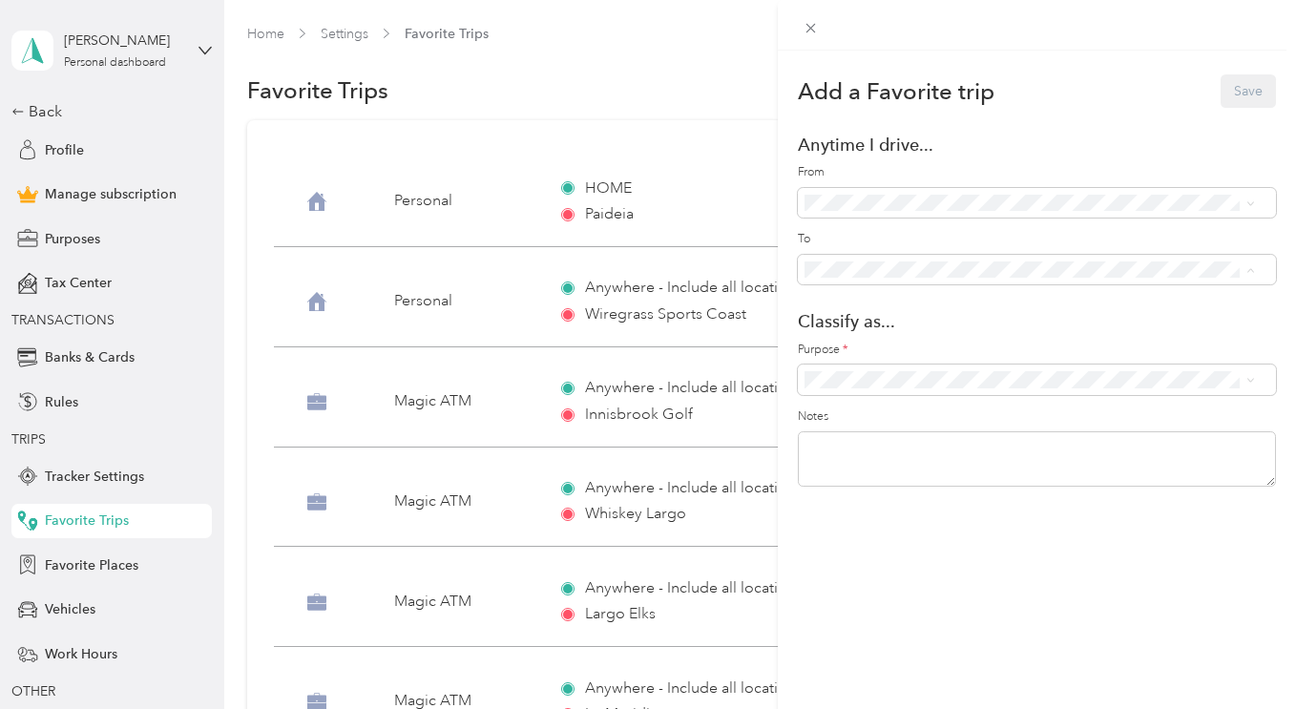
click at [971, 219] on span "HOME ([GEOGRAPHIC_DATA])" at bounding box center [947, 210] width 189 height 16
click at [956, 370] on span at bounding box center [1037, 380] width 478 height 31
click at [886, 445] on span "Personal" at bounding box center [1046, 446] width 404 height 20
click at [1242, 95] on button "Save" at bounding box center [1247, 90] width 55 height 33
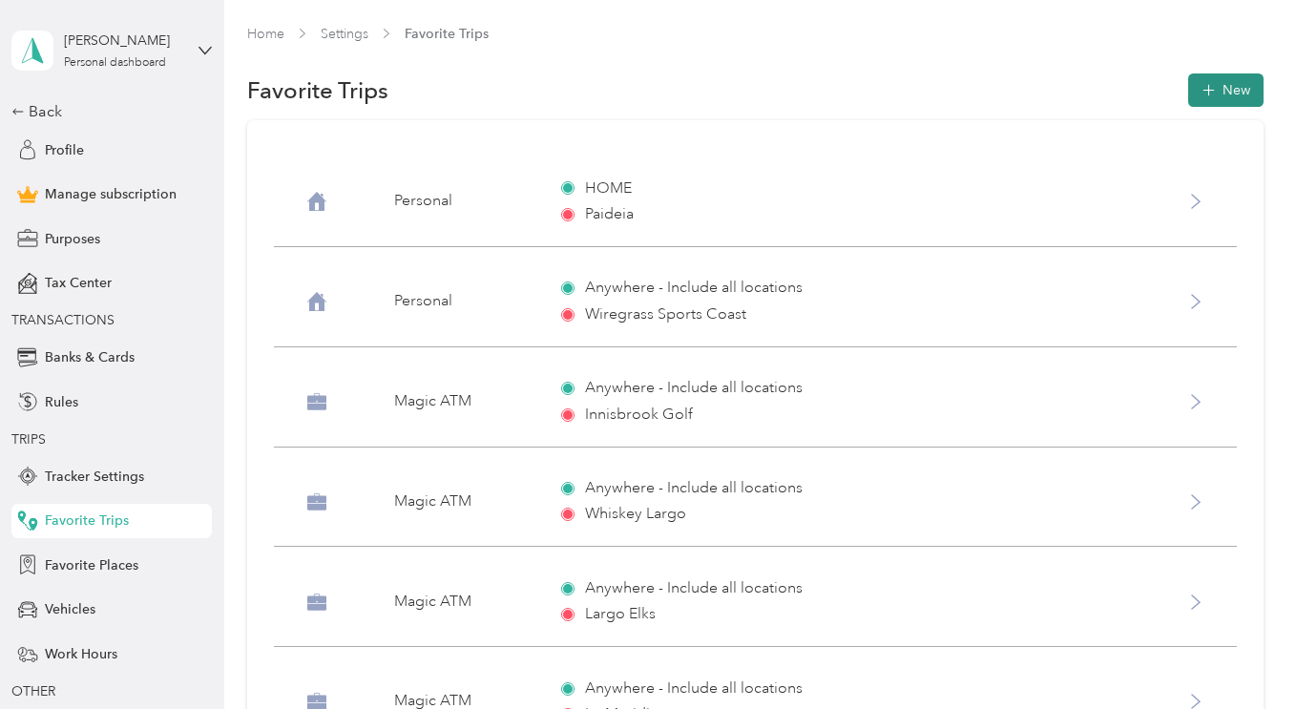
click at [1210, 92] on icon "button" at bounding box center [1208, 90] width 20 height 20
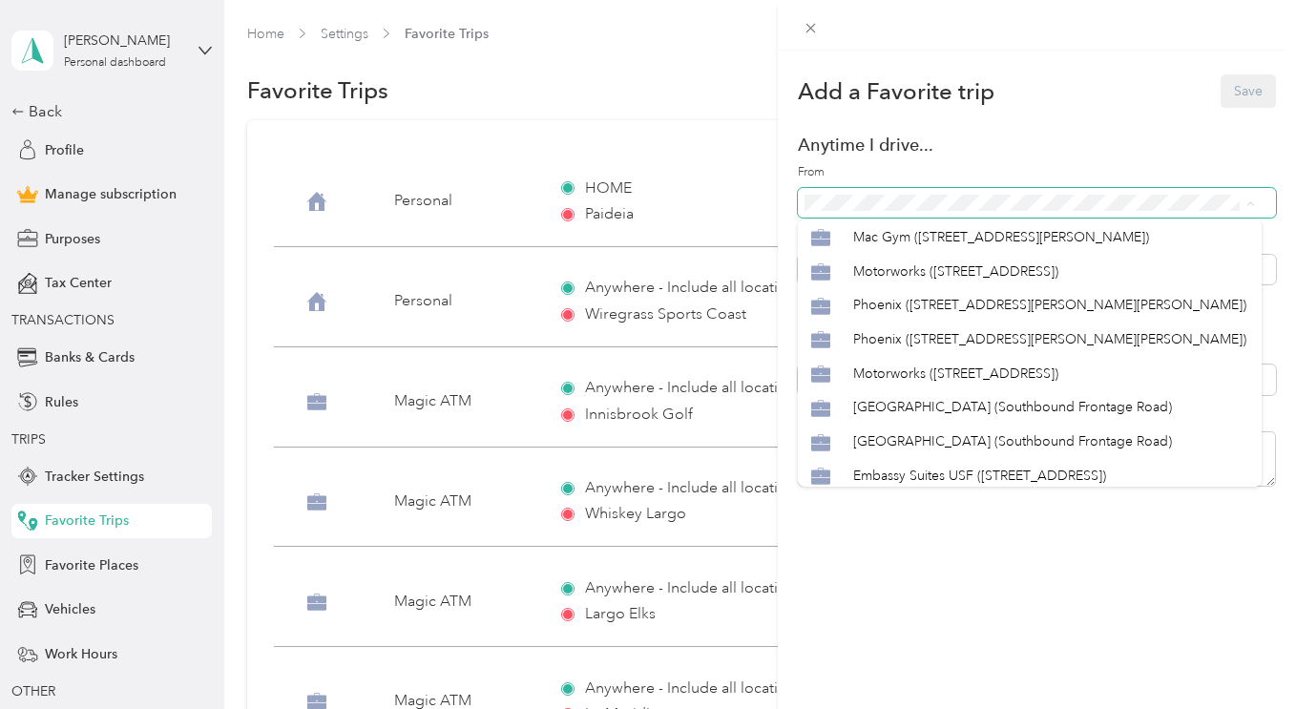
scroll to position [312, 0]
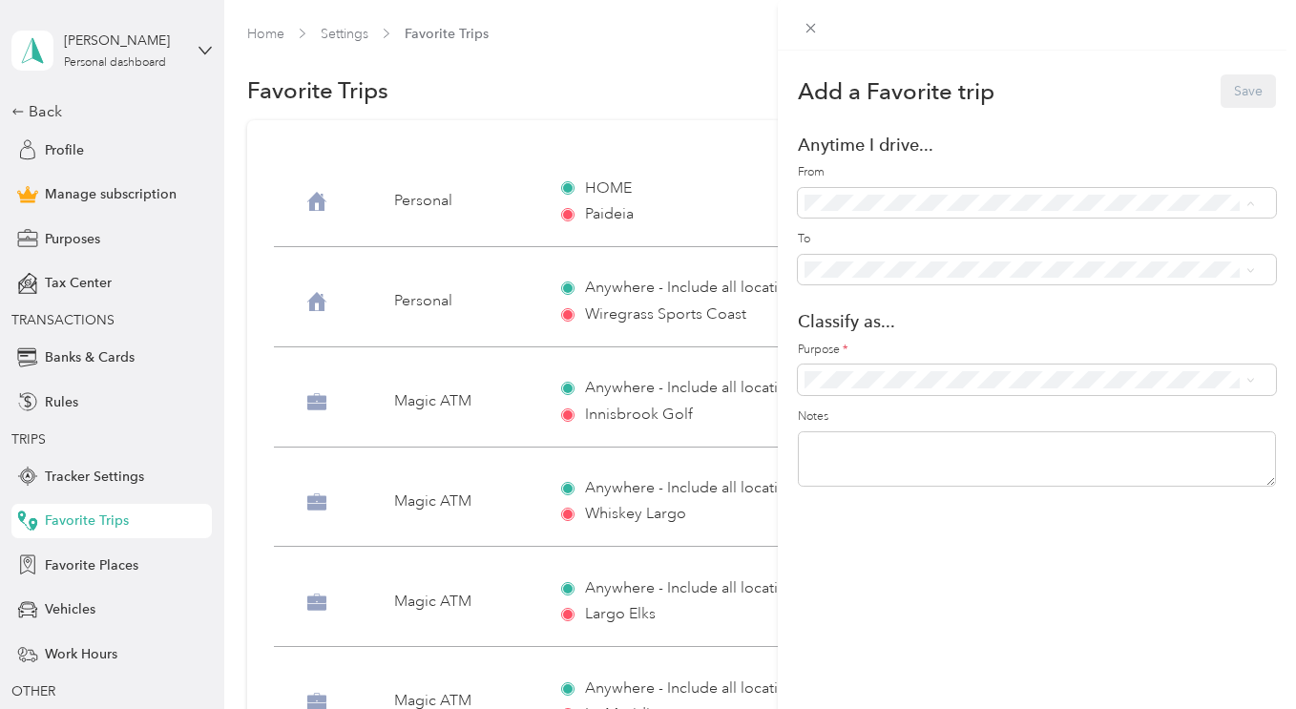
click at [907, 279] on span "Motorworks ([STREET_ADDRESS])" at bounding box center [955, 270] width 205 height 16
click at [873, 482] on span "Magic ATM" at bounding box center [1046, 480] width 404 height 20
click at [1232, 74] on button "Save" at bounding box center [1247, 90] width 55 height 33
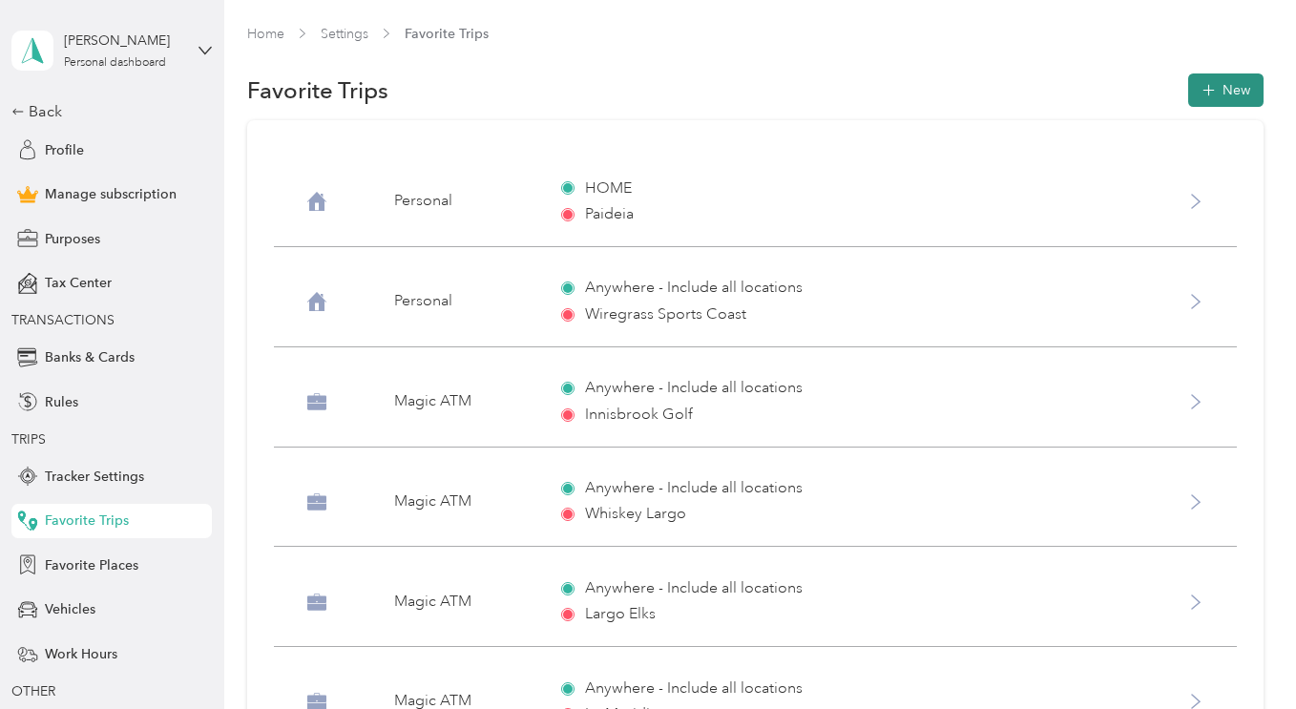
click at [1217, 89] on button "New" at bounding box center [1225, 89] width 75 height 33
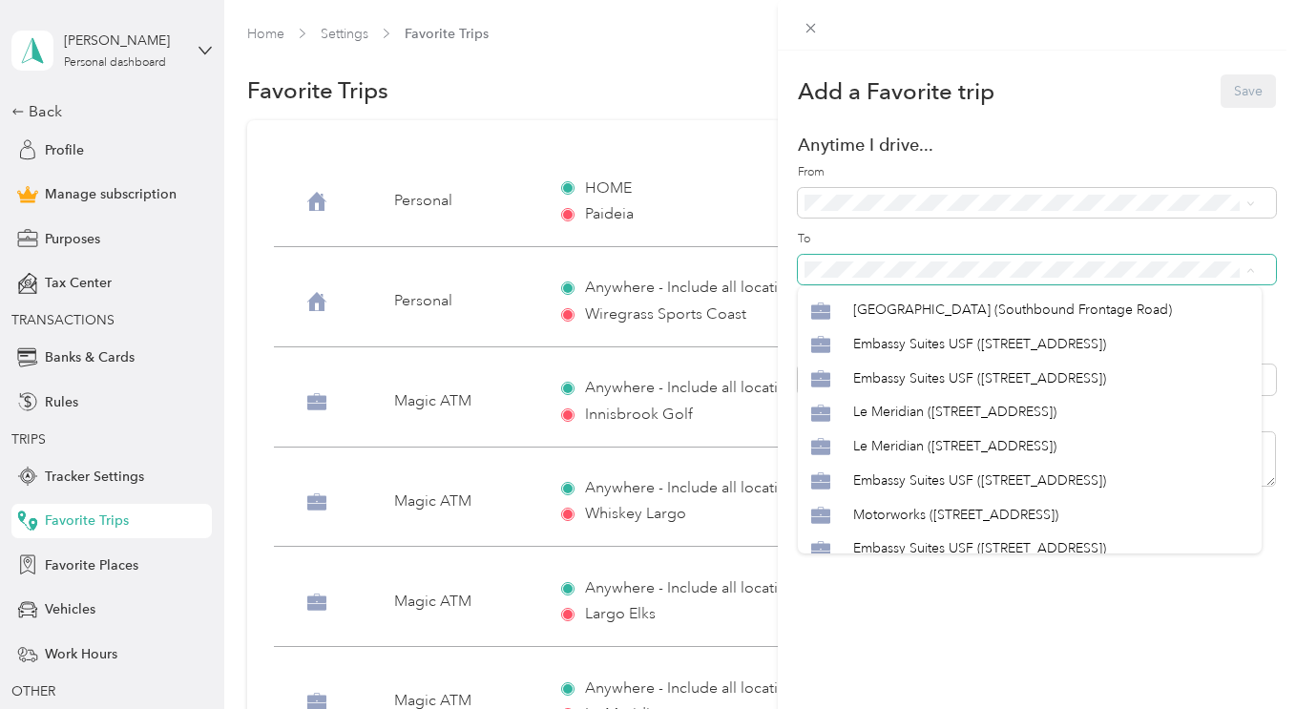
scroll to position [511, 0]
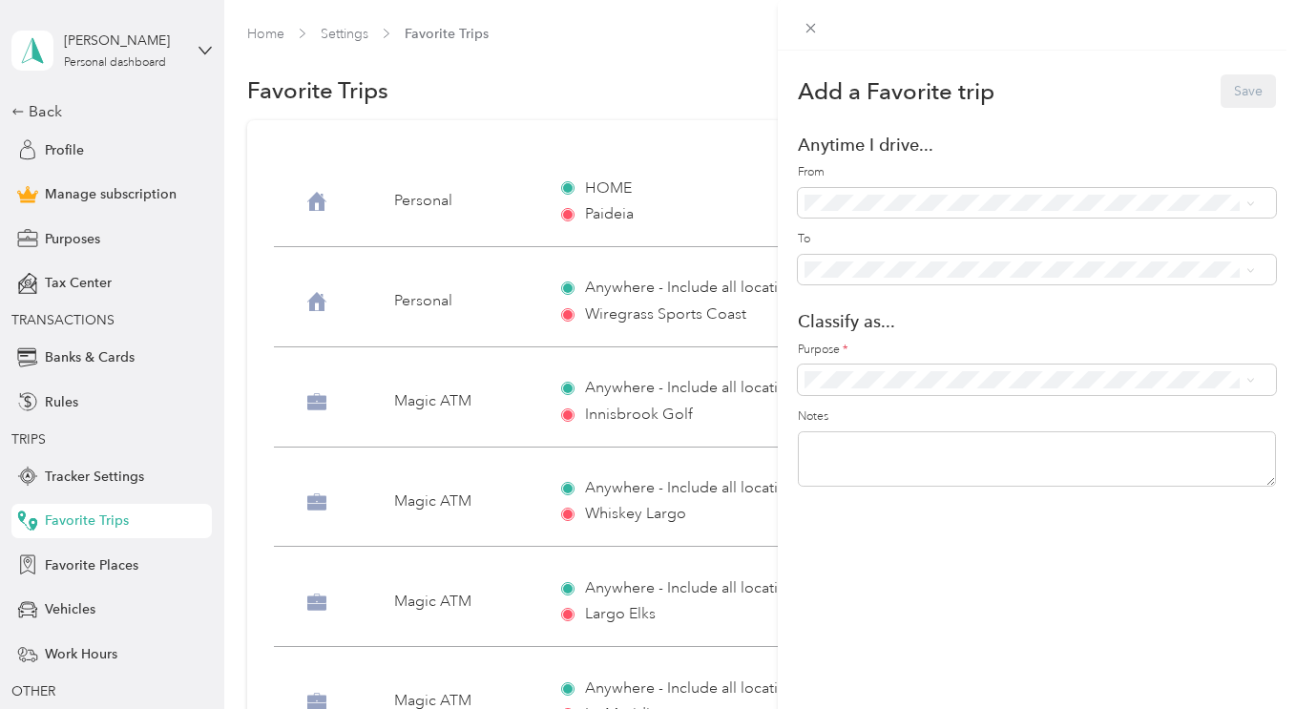
click at [966, 346] on div "Embassy Suites USF ([STREET_ADDRESS])" at bounding box center [1050, 336] width 395 height 20
click at [881, 472] on span "Magic ATM" at bounding box center [1046, 478] width 404 height 20
click at [1226, 79] on button "Save" at bounding box center [1247, 90] width 55 height 33
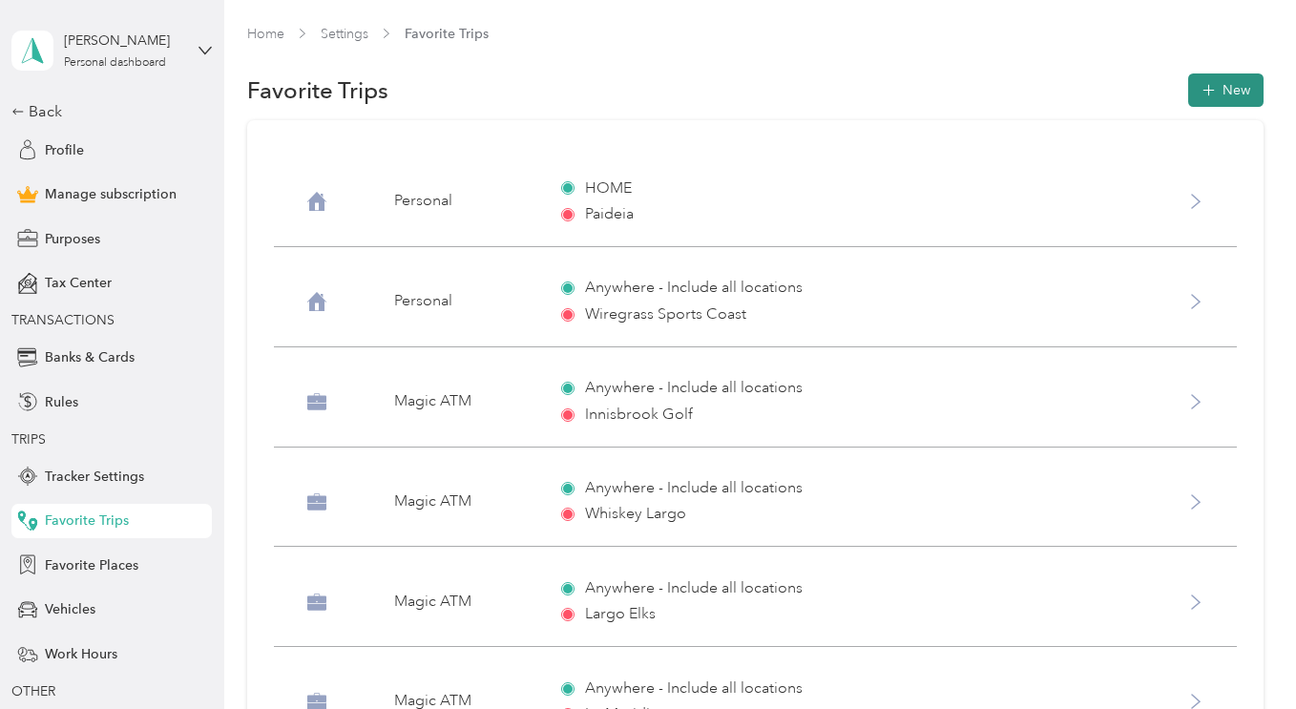
click at [1216, 85] on button "New" at bounding box center [1225, 89] width 75 height 33
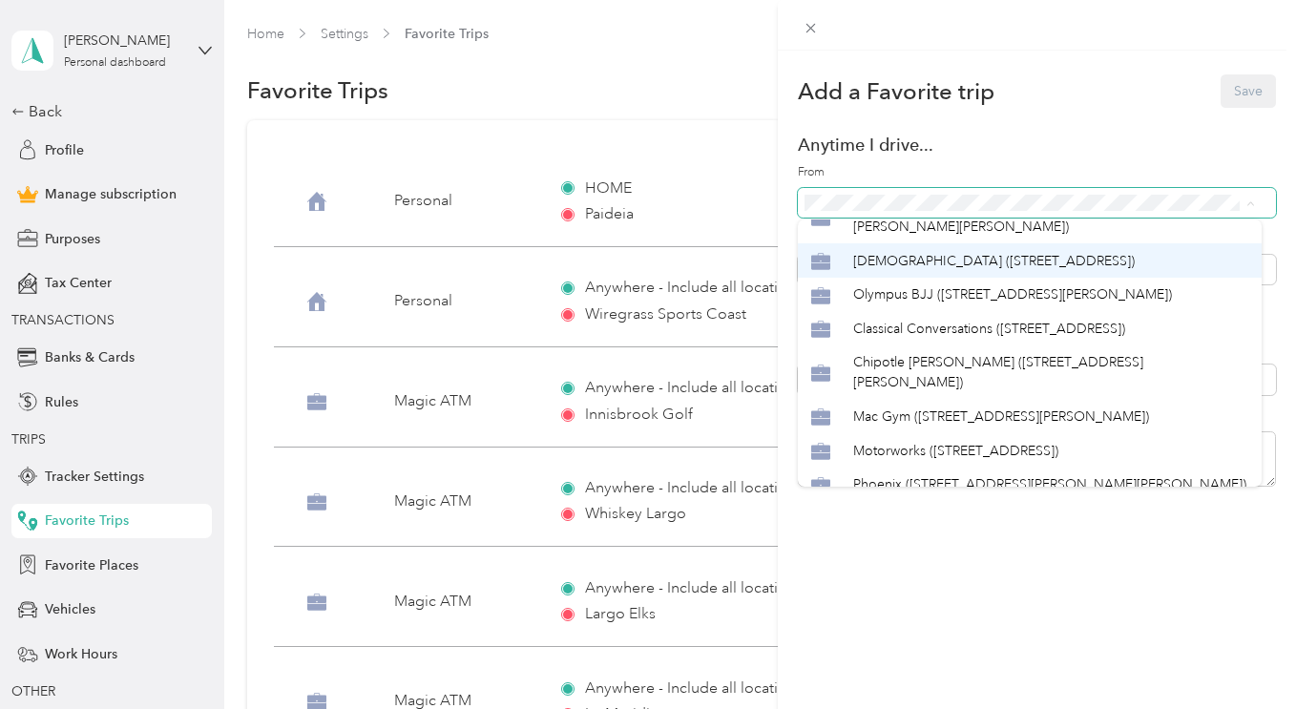
scroll to position [133, 0]
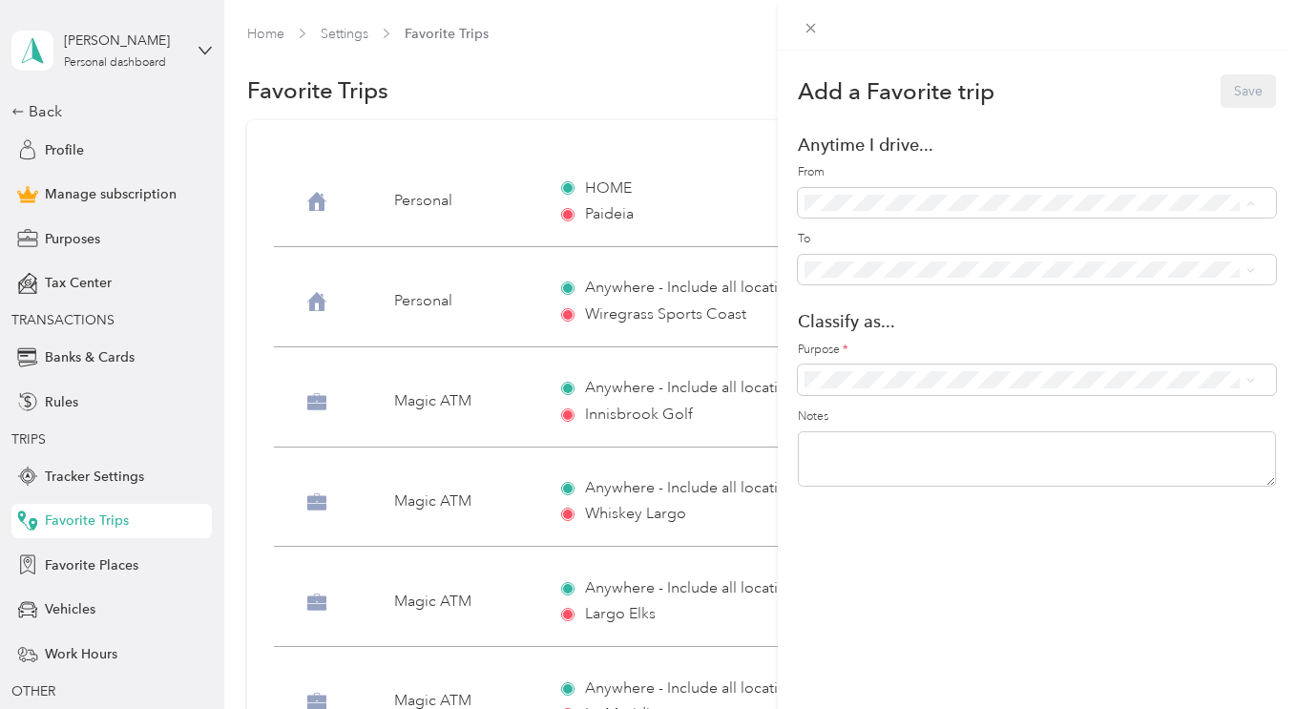
click at [967, 302] on span "Olympus BJJ ([STREET_ADDRESS][PERSON_NAME])" at bounding box center [1012, 293] width 319 height 16
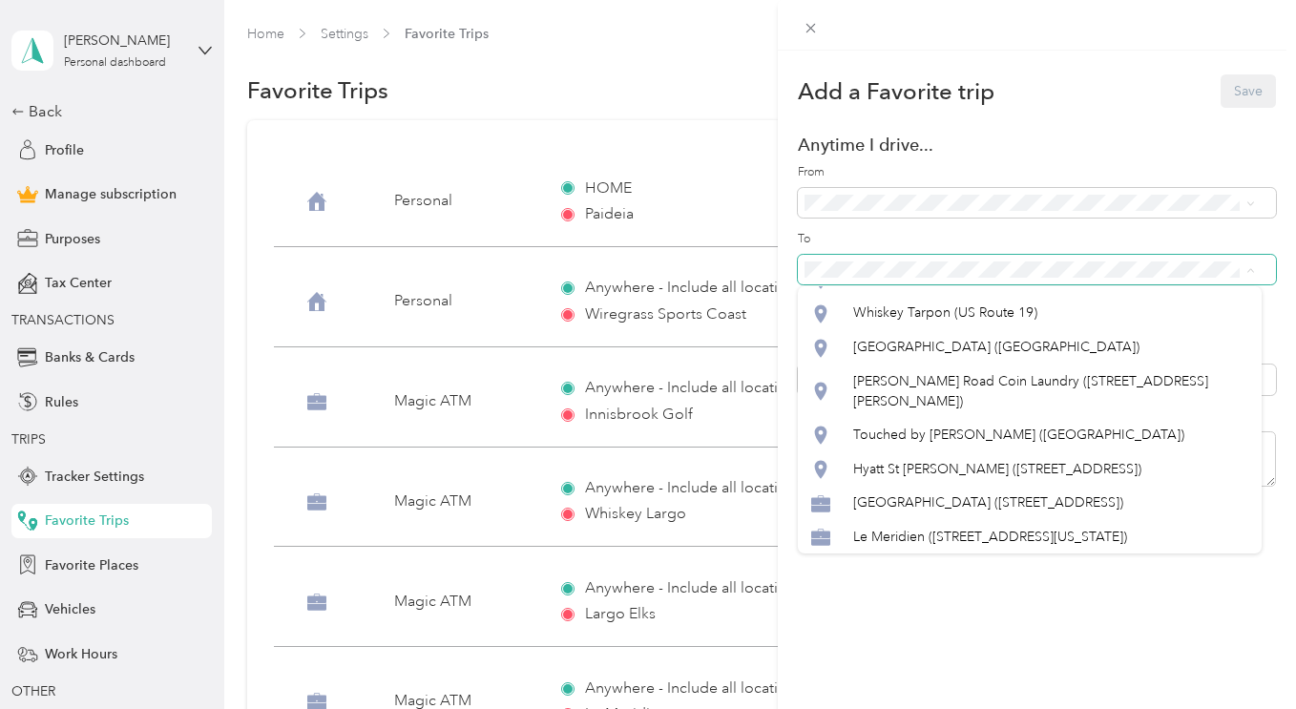
scroll to position [1875, 0]
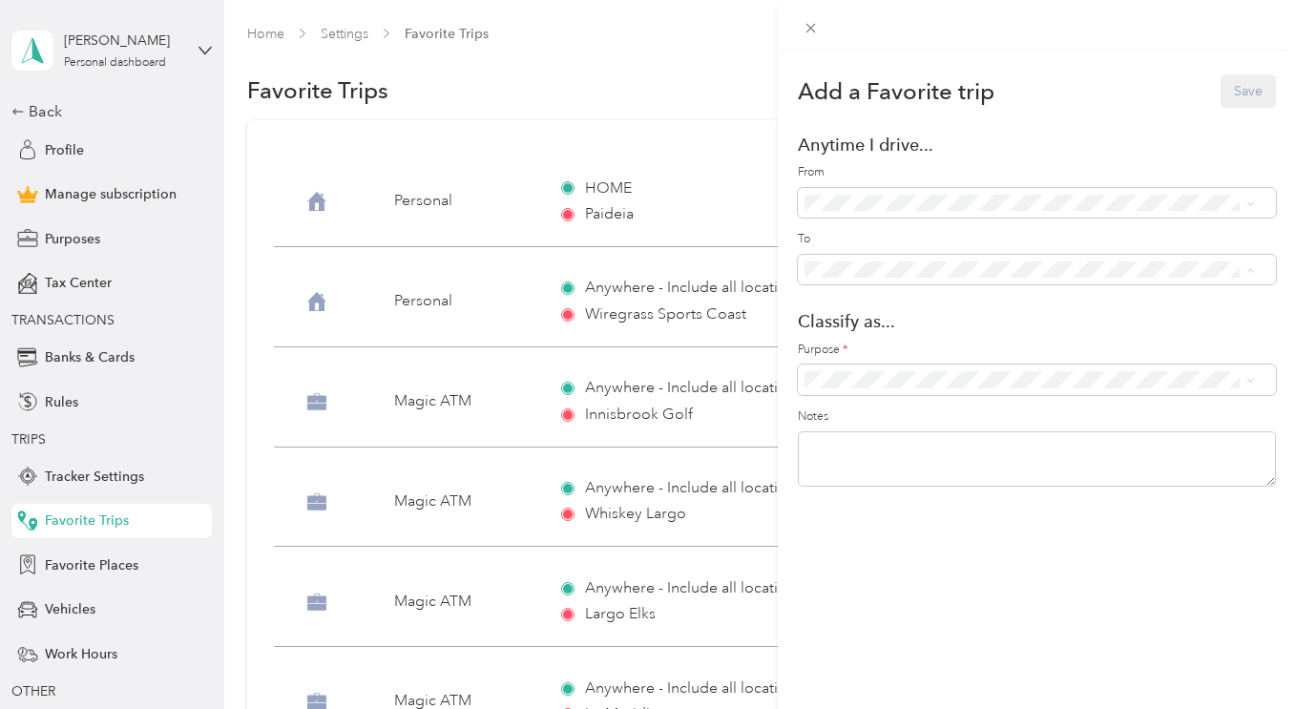
click at [931, 228] on li "HOME ([GEOGRAPHIC_DATA])" at bounding box center [1030, 211] width 464 height 34
click at [925, 446] on span "Personal" at bounding box center [1046, 447] width 404 height 20
click at [1231, 97] on button "Save" at bounding box center [1247, 90] width 55 height 33
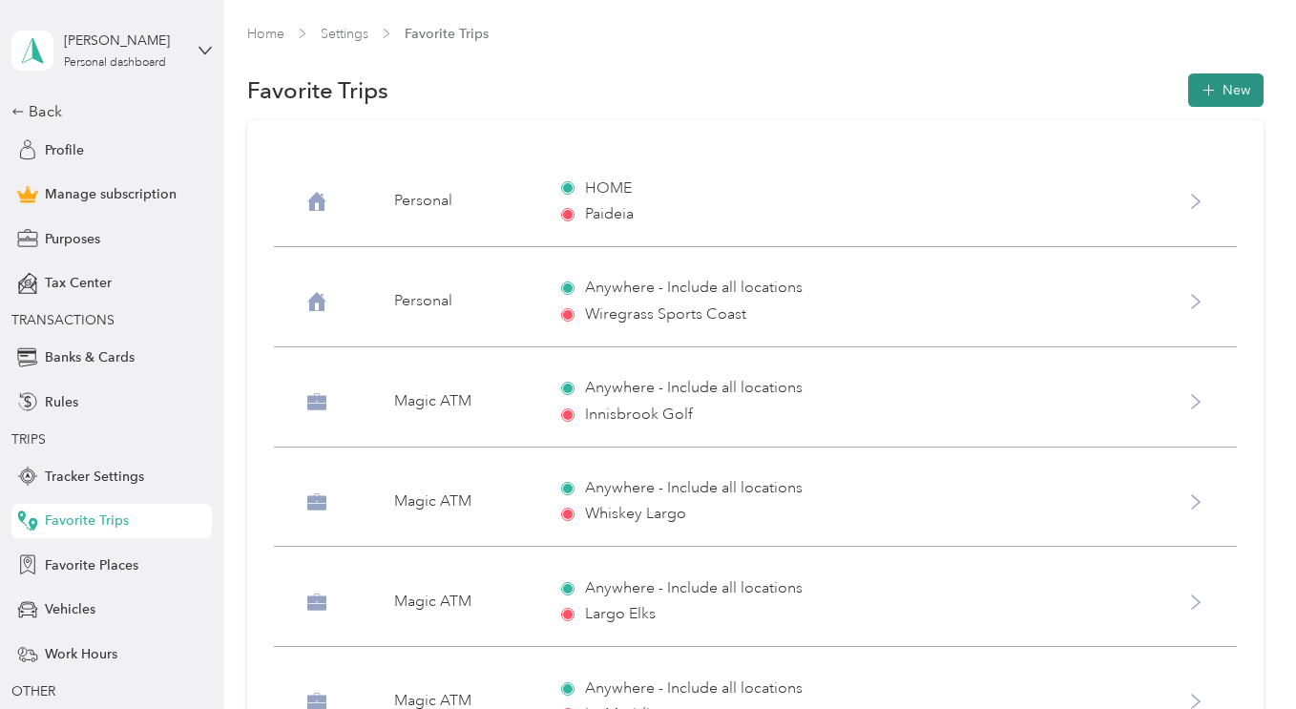
click at [1222, 97] on button "New" at bounding box center [1225, 89] width 75 height 33
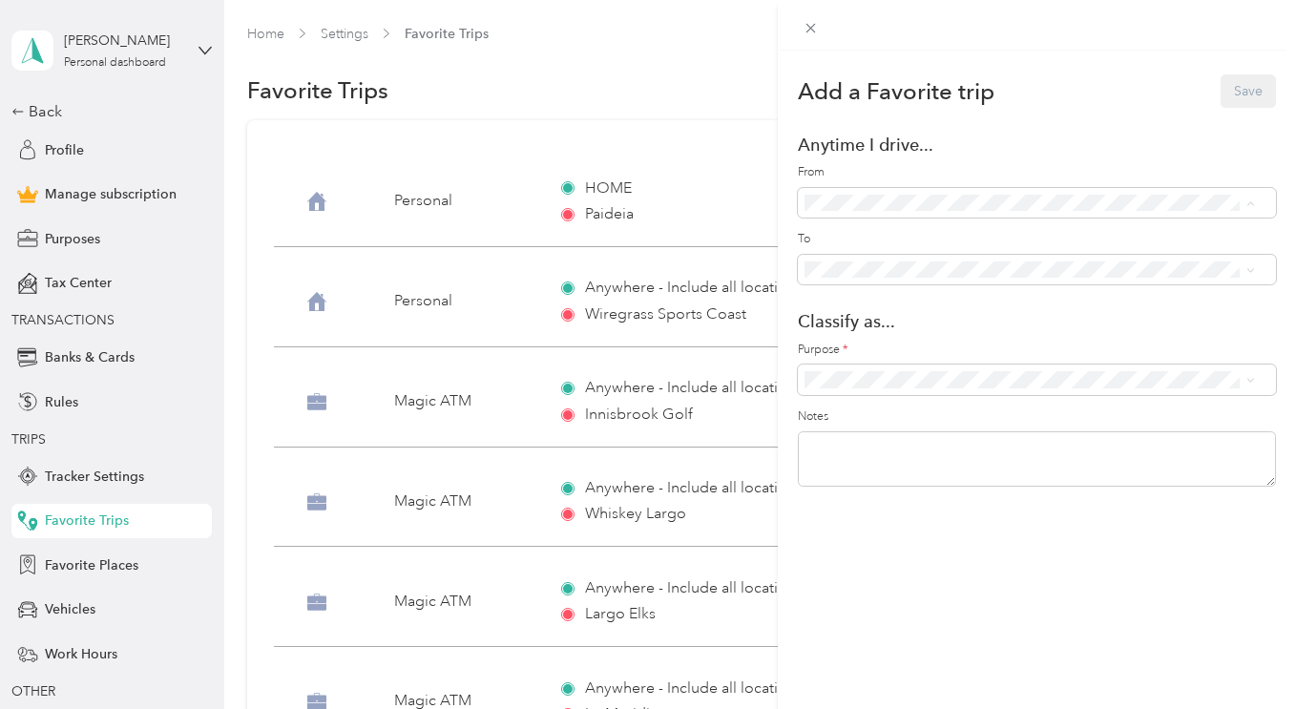
click at [911, 315] on div "[DEMOGRAPHIC_DATA] ([STREET_ADDRESS])" at bounding box center [1050, 305] width 395 height 20
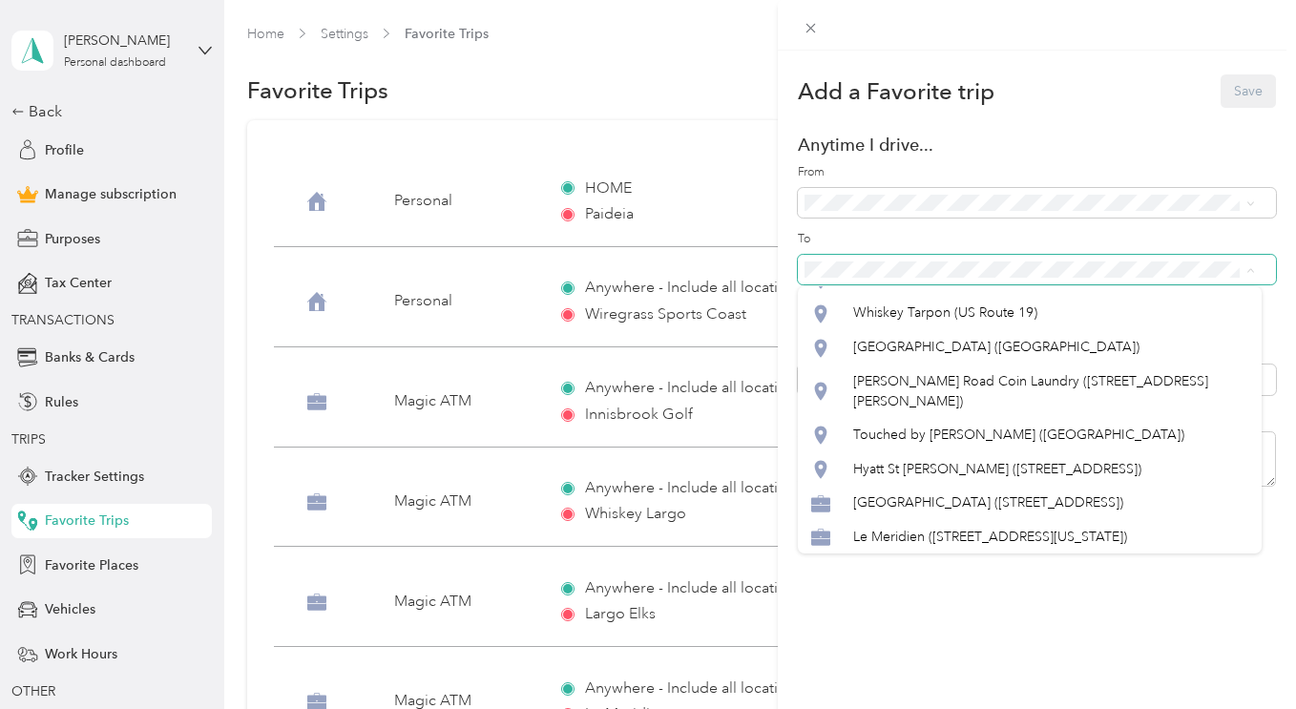
scroll to position [1851, 0]
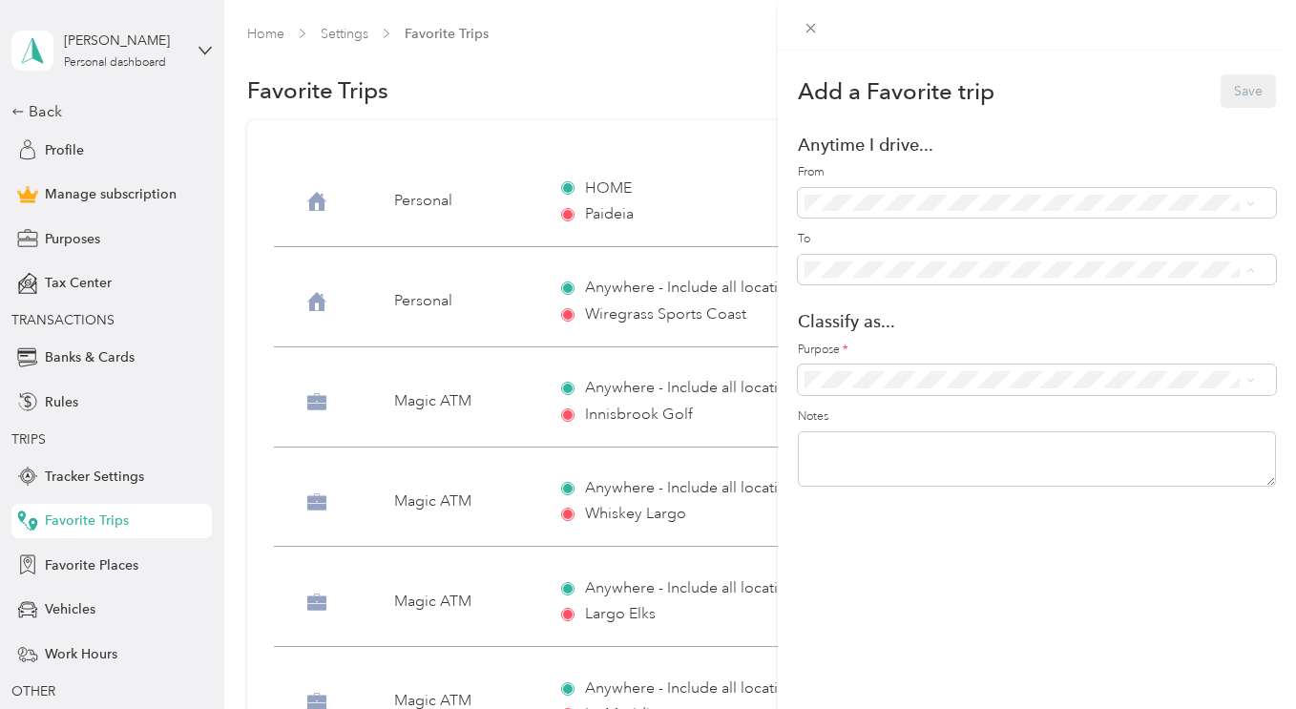
click at [922, 219] on span "HOME ([GEOGRAPHIC_DATA])" at bounding box center [947, 210] width 189 height 16
click at [936, 448] on span "Personal" at bounding box center [1046, 447] width 404 height 20
click at [1241, 91] on button "Save" at bounding box center [1247, 90] width 55 height 33
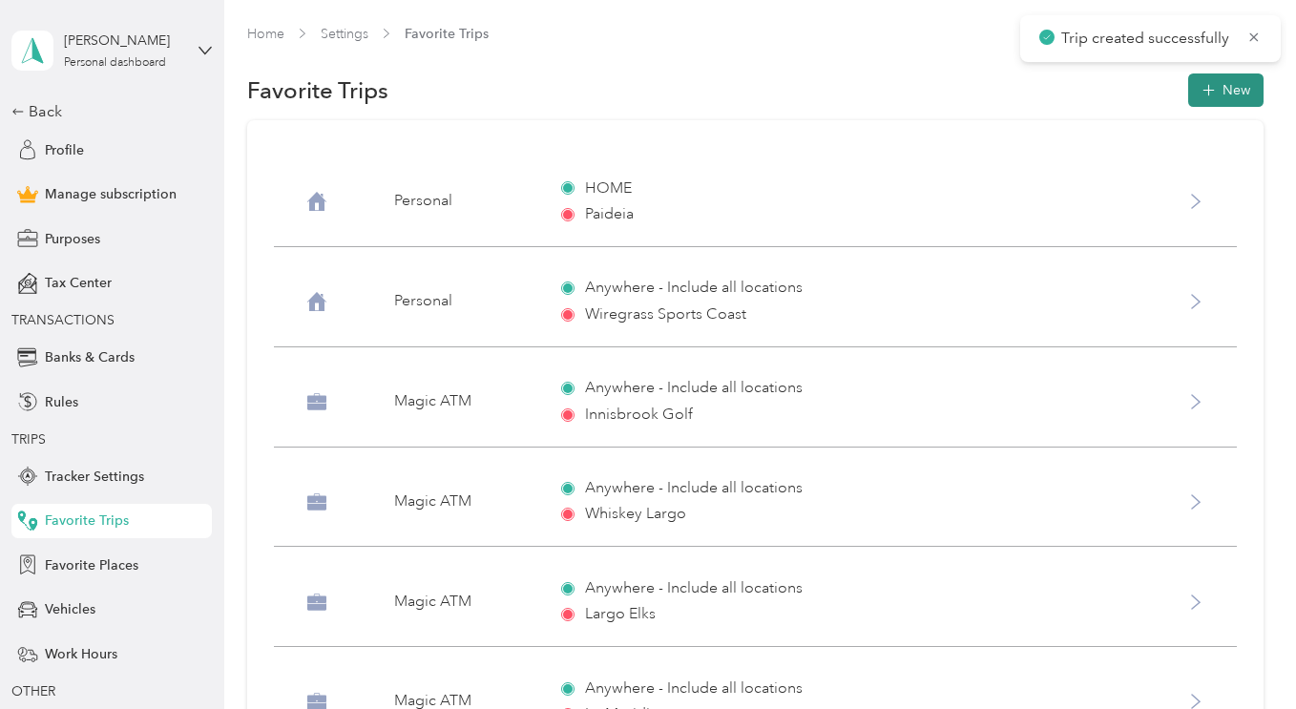
click at [1210, 87] on icon "button" at bounding box center [1208, 90] width 20 height 20
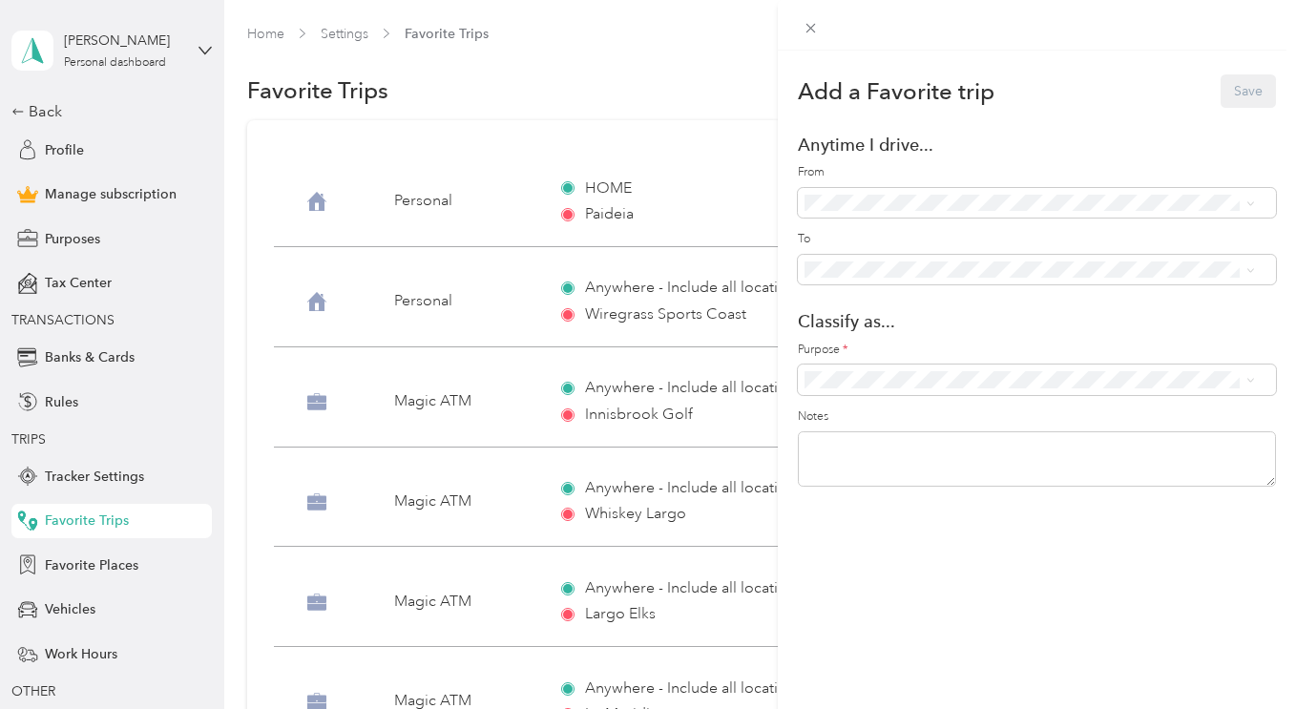
click at [941, 382] on div "[DEMOGRAPHIC_DATA] ([STREET_ADDRESS])" at bounding box center [1050, 372] width 395 height 20
click at [886, 444] on span "Personal" at bounding box center [1046, 447] width 404 height 20
click at [1227, 94] on button "Save" at bounding box center [1247, 90] width 55 height 33
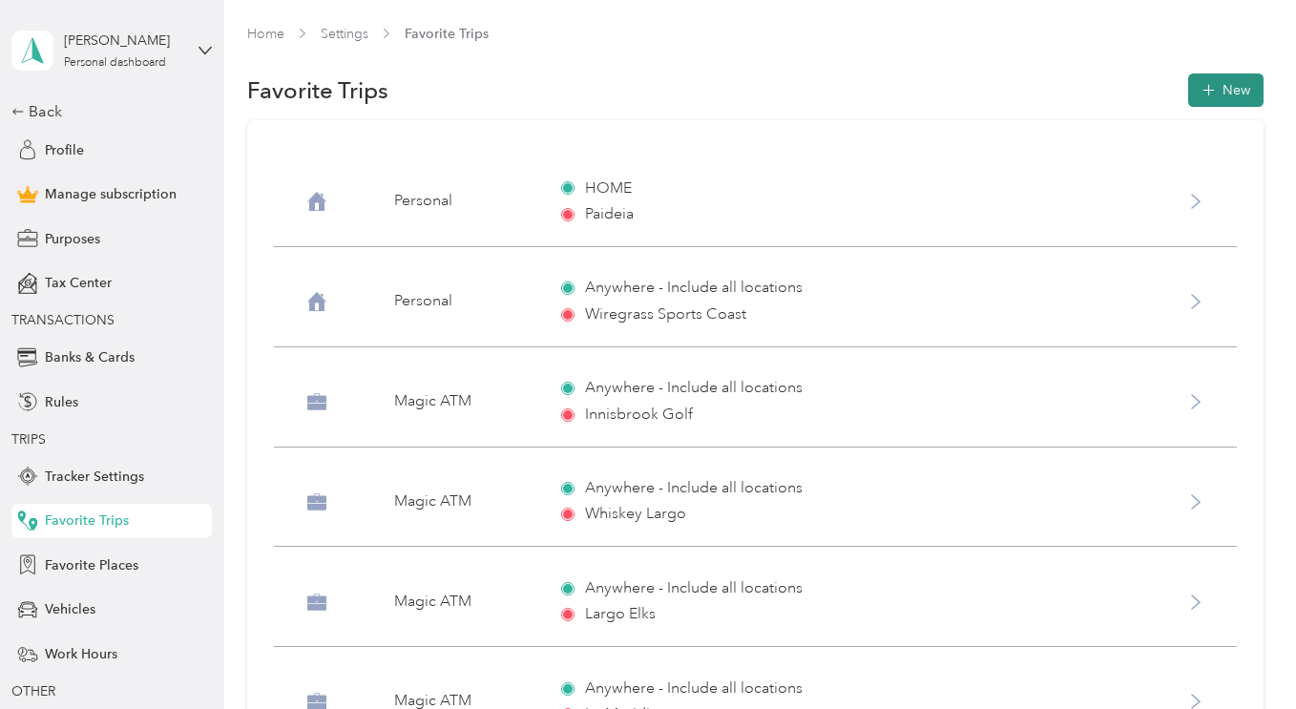
click at [1208, 90] on icon "button" at bounding box center [1207, 89] width 11 height 11
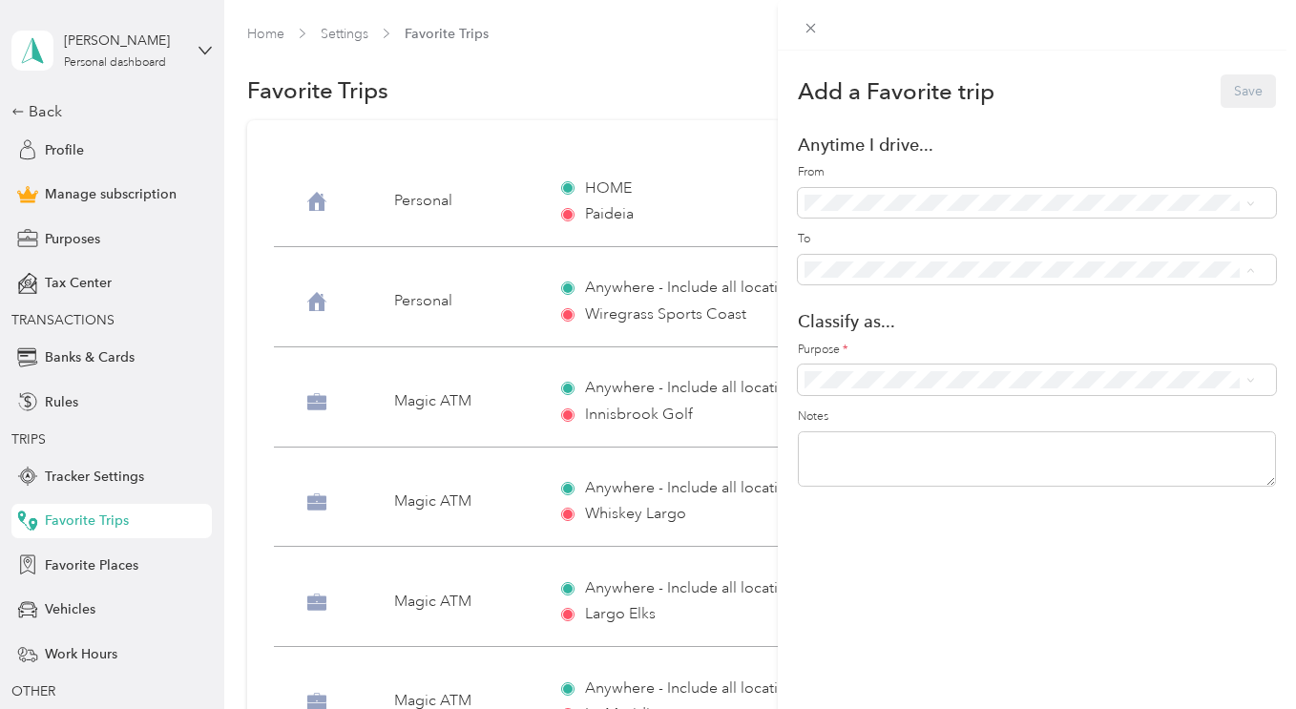
click at [917, 347] on div "Classical Conversations ([STREET_ADDRESS])" at bounding box center [1050, 337] width 395 height 20
click at [893, 441] on span "Personal" at bounding box center [1046, 446] width 404 height 20
click at [1231, 97] on button "Save" at bounding box center [1247, 90] width 55 height 33
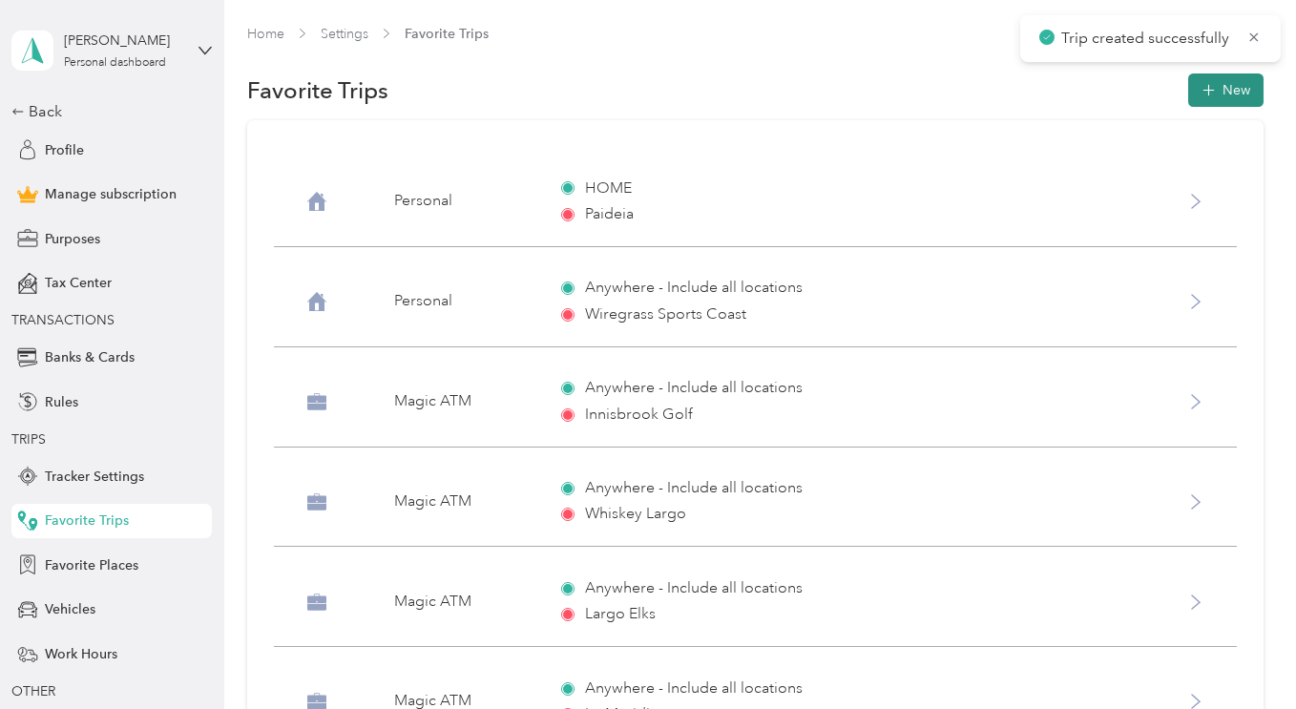
click at [1219, 86] on button "New" at bounding box center [1225, 89] width 75 height 33
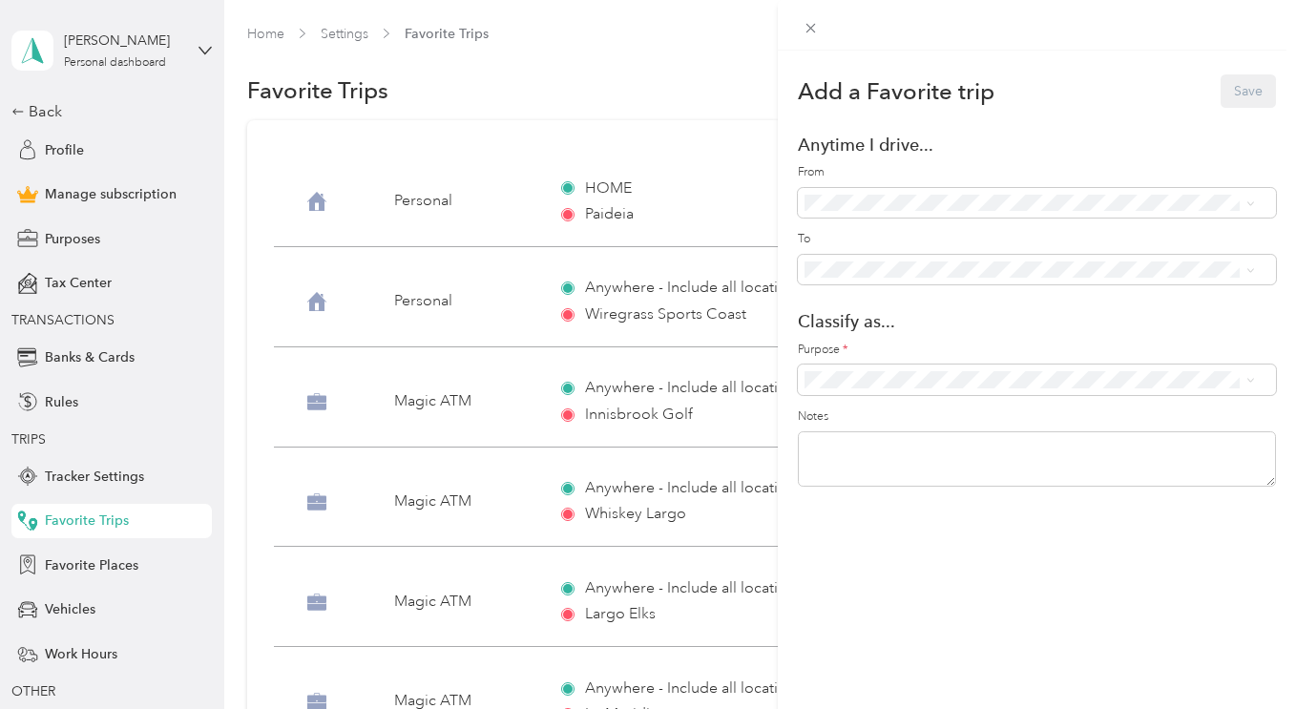
click at [928, 267] on span "Classical Conversations ([STREET_ADDRESS])" at bounding box center [989, 270] width 272 height 16
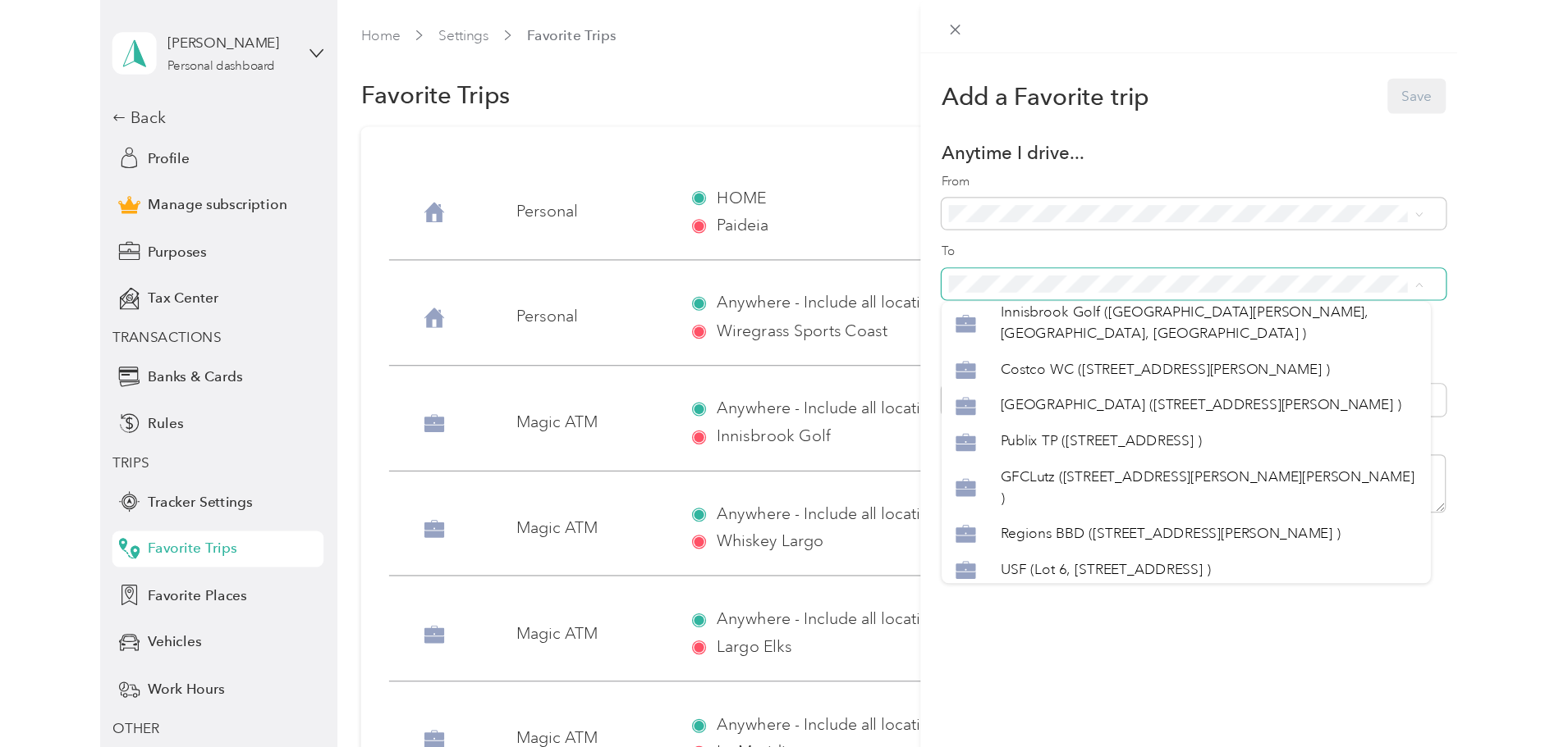
scroll to position [949, 0]
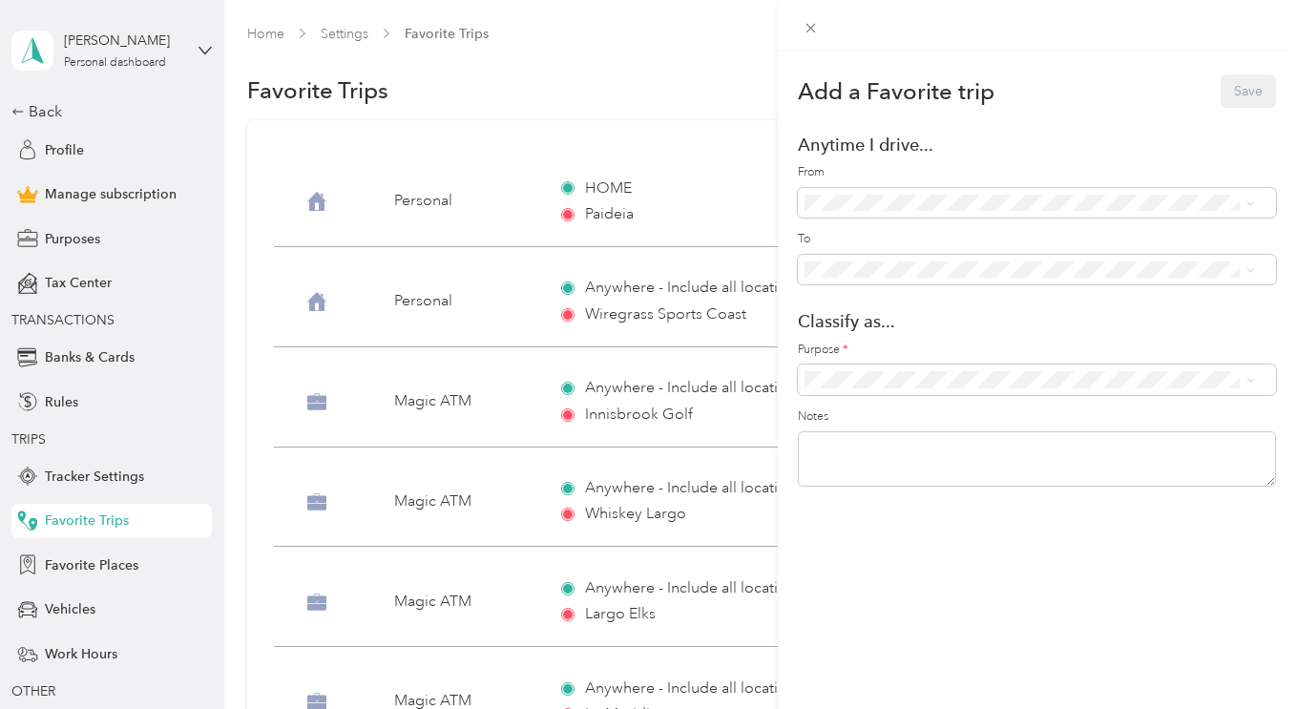
click at [972, 133] on span "Paideia ([STREET_ADDRESS] )" at bounding box center [942, 124] width 178 height 16
click at [1001, 370] on span at bounding box center [1037, 380] width 478 height 31
click at [886, 445] on span "Personal" at bounding box center [1046, 441] width 404 height 20
click at [1227, 78] on button "Save" at bounding box center [1247, 90] width 55 height 33
